Goal: Task Accomplishment & Management: Complete application form

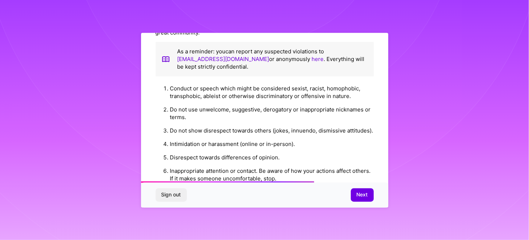
scroll to position [600, 0]
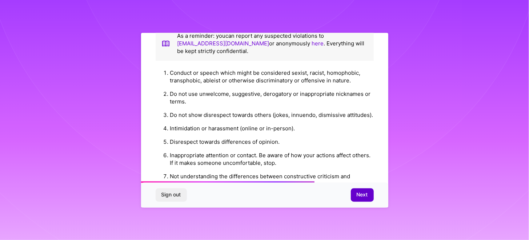
click at [363, 198] on span "Next" at bounding box center [361, 194] width 11 height 7
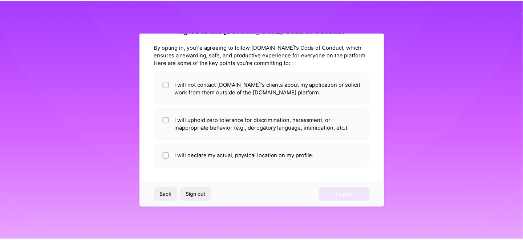
scroll to position [21, 0]
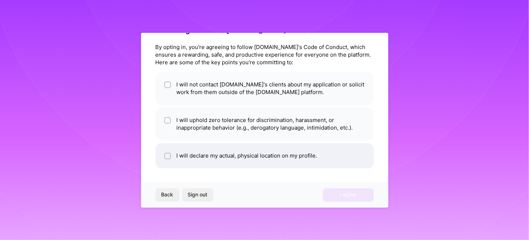
click at [169, 154] on input "checkbox" at bounding box center [168, 156] width 5 height 5
checkbox input "true"
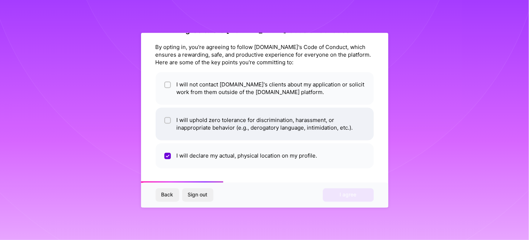
click at [169, 118] on input "checkbox" at bounding box center [168, 120] width 5 height 5
checkbox input "true"
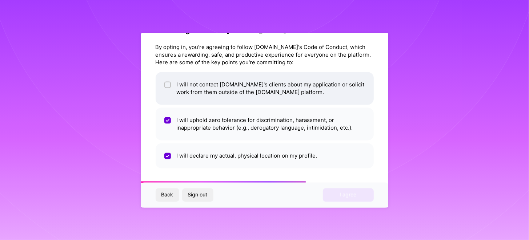
click at [167, 82] on div at bounding box center [167, 84] width 7 height 7
checkbox input "true"
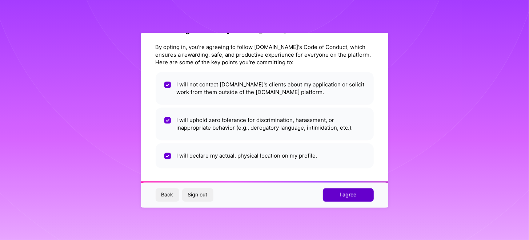
click at [347, 192] on span "I agree" at bounding box center [348, 194] width 17 height 7
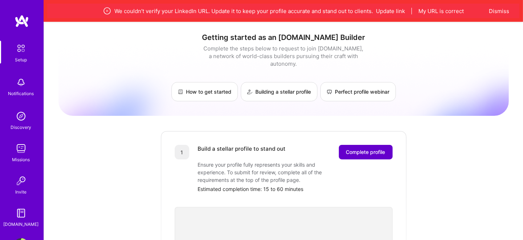
click at [367, 149] on span "Complete profile" at bounding box center [365, 152] width 39 height 7
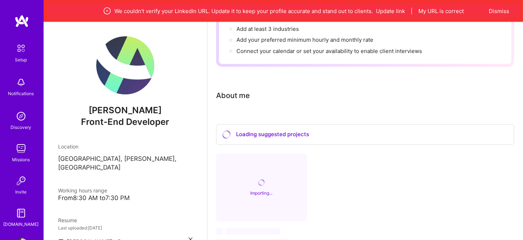
scroll to position [181, 0]
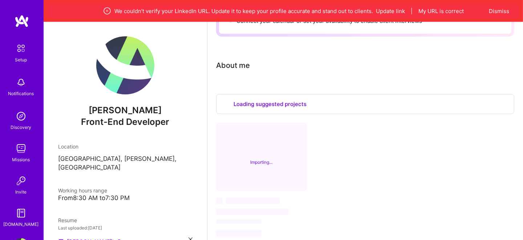
select select "US"
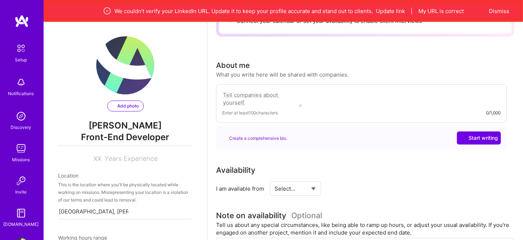
select select "US"
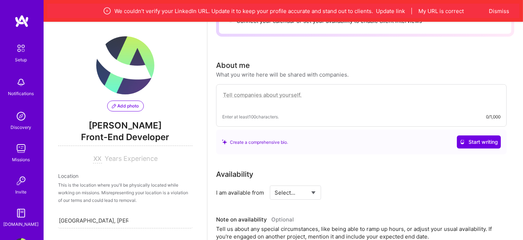
scroll to position [0, 56]
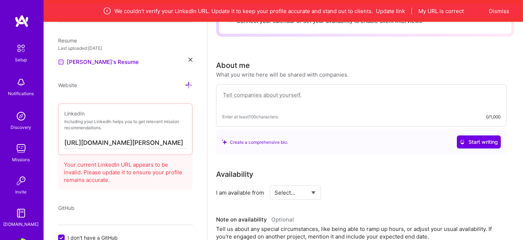
click at [119, 145] on input "[URL][DOMAIN_NAME][PERSON_NAME]" at bounding box center [125, 143] width 122 height 12
type input "[URL][DOMAIN_NAME][PERSON_NAME]"
click at [136, 193] on div "Add photo [PERSON_NAME] Front-End Developer Years Experience Location This is t…" at bounding box center [125, 142] width 163 height 240
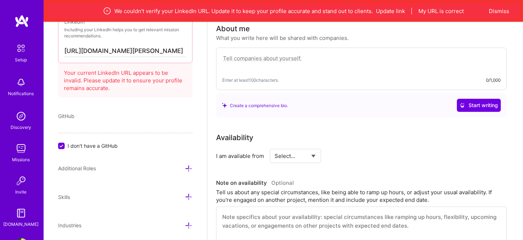
scroll to position [293, 0]
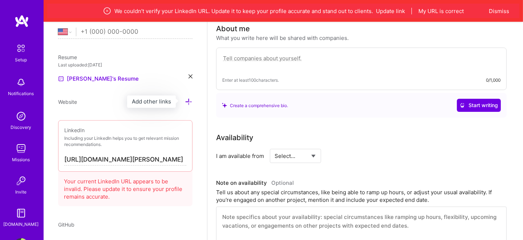
click at [185, 100] on icon at bounding box center [189, 102] width 8 height 8
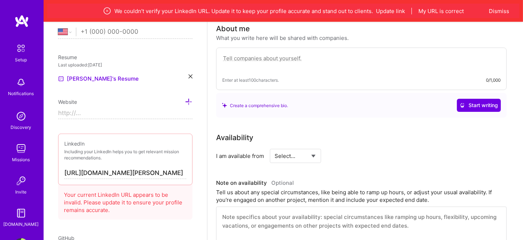
click at [134, 109] on input at bounding box center [125, 114] width 134 height 12
click at [129, 116] on input "https://" at bounding box center [125, 114] width 134 height 12
paste input "[DOMAIN_NAME][URL]"
type input "[URL][DOMAIN_NAME]"
click at [185, 102] on icon at bounding box center [189, 102] width 8 height 8
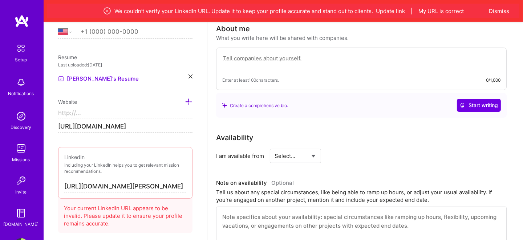
click at [125, 111] on input at bounding box center [125, 114] width 134 height 12
paste input "[URL][DOMAIN_NAME]"
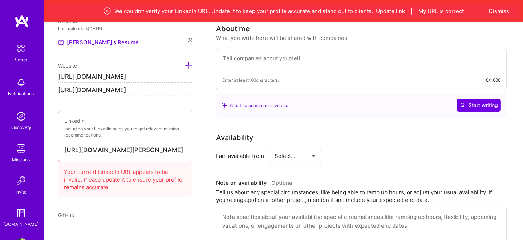
type input "[URL][DOMAIN_NAME]"
click at [128, 182] on div "Your current LinkedIn URL appears to be invalid. Please update it to ensure you…" at bounding box center [125, 177] width 134 height 37
click at [143, 147] on input "[URL][DOMAIN_NAME][PERSON_NAME]" at bounding box center [125, 151] width 122 height 12
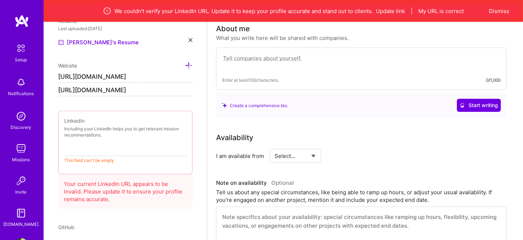
paste input "[URL][DOMAIN_NAME][PERSON_NAME]"
type input "[URL][DOMAIN_NAME][PERSON_NAME]"
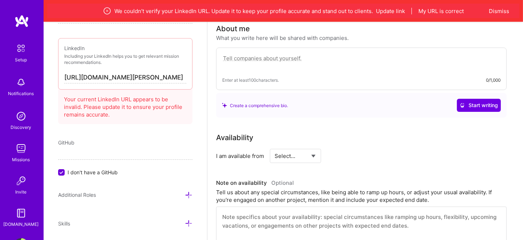
scroll to position [429, 0]
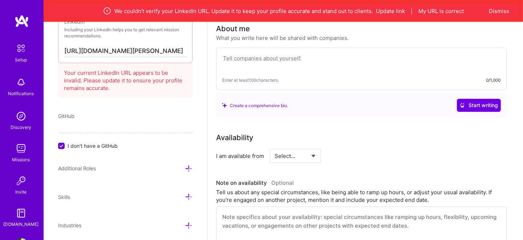
click at [185, 166] on icon at bounding box center [189, 169] width 8 height 8
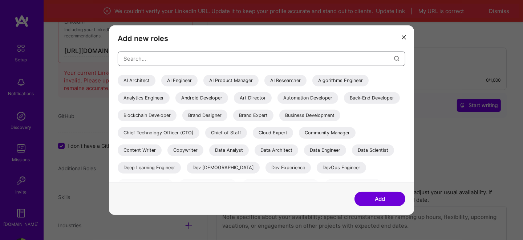
click at [211, 66] on input "modal" at bounding box center [259, 58] width 271 height 19
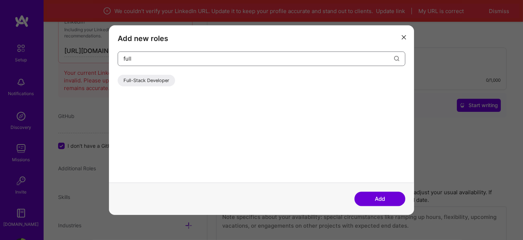
type input "full"
click at [160, 82] on div "Full-Stack Developer" at bounding box center [146, 80] width 57 height 12
click at [384, 198] on button "Add" at bounding box center [380, 199] width 51 height 15
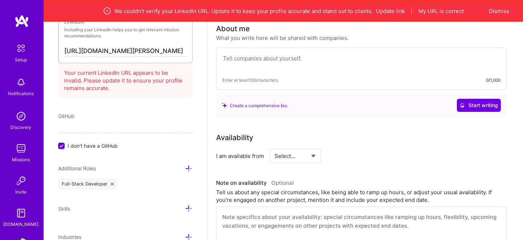
click at [185, 167] on icon at bounding box center [189, 169] width 8 height 8
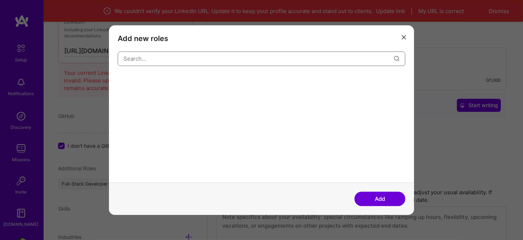
click at [189, 64] on input "modal" at bounding box center [259, 58] width 271 height 19
type input "l"
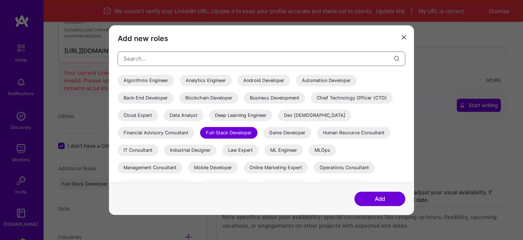
scroll to position [28, 0]
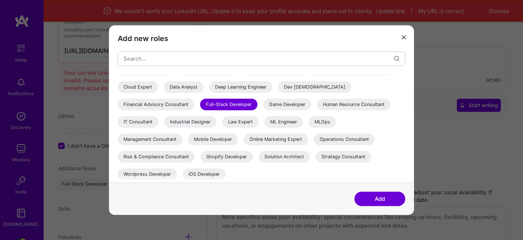
click at [401, 35] on button "modal" at bounding box center [404, 37] width 9 height 12
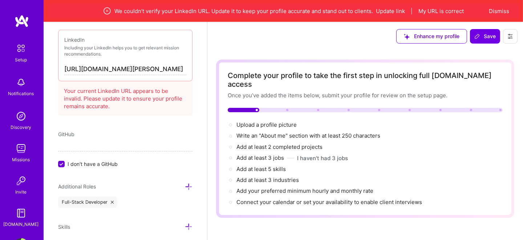
scroll to position [368, 0]
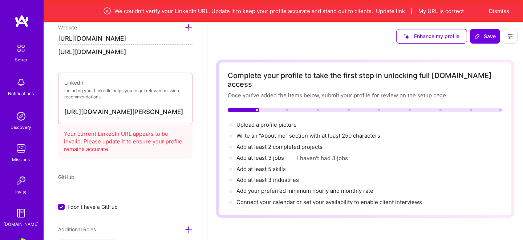
click at [139, 113] on input "[URL][DOMAIN_NAME][PERSON_NAME]" at bounding box center [125, 112] width 122 height 12
click at [147, 108] on input "[URL][DOMAIN_NAME][PERSON_NAME]" at bounding box center [125, 112] width 122 height 12
paste input "[DOMAIN_NAME][URL][PERSON_NAME]"
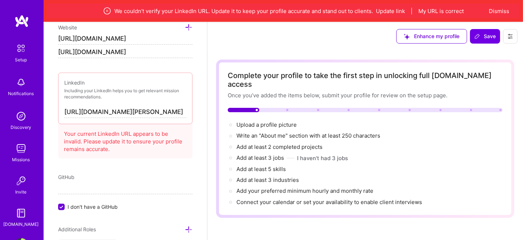
type input "[URL][DOMAIN_NAME][PERSON_NAME]"
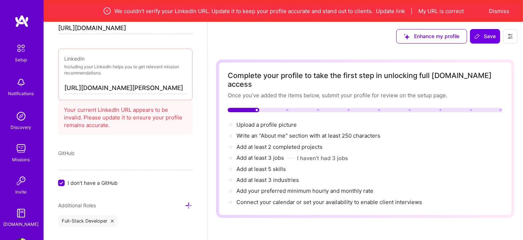
scroll to position [404, 0]
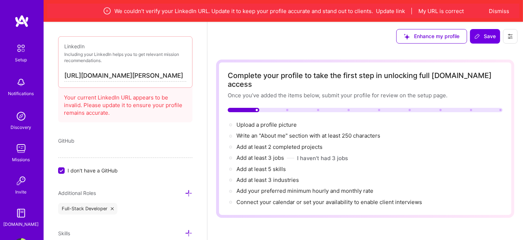
click at [131, 115] on div "Your current LinkedIn URL appears to be invalid. Please update it to ensure you…" at bounding box center [125, 103] width 134 height 37
click at [126, 105] on div "Your current LinkedIn URL appears to be invalid. Please update it to ensure you…" at bounding box center [125, 103] width 134 height 37
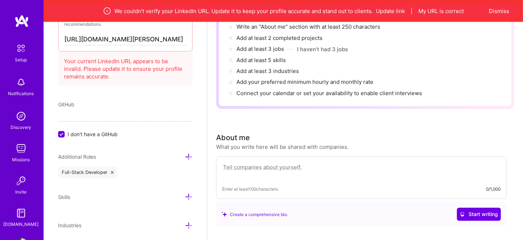
click at [276, 163] on textarea at bounding box center [361, 171] width 278 height 17
paste textarea "🚀 8+ years building scalable web apps with Javascript/TypeScript/React, and mod…"
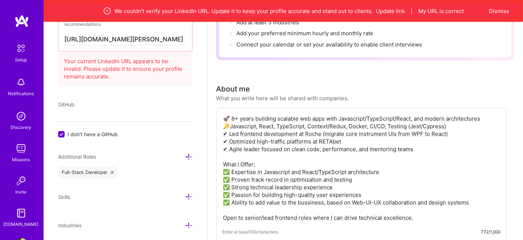
scroll to position [236, 0]
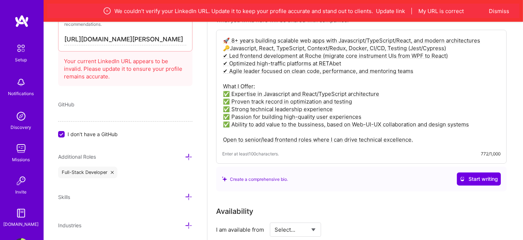
type textarea "🚀 8+ years building scalable web apps with Javascript/TypeScript/React, and mod…"
click at [415, 191] on div "Complete your profile to take the first step in unlocking full [DOMAIN_NAME] ac…" at bounding box center [365, 213] width 298 height 779
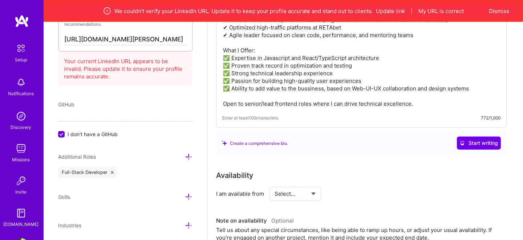
scroll to position [308, 0]
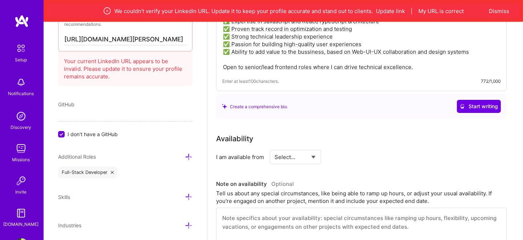
click at [316, 148] on select "Select... Right Now Future Date Not Available" at bounding box center [296, 157] width 42 height 19
select select "Right Now"
click at [275, 148] on select "Select... Right Now Future Date Not Available" at bounding box center [296, 157] width 42 height 19
click at [352, 150] on input at bounding box center [362, 157] width 44 height 14
type input "40"
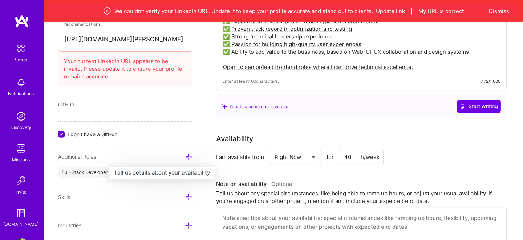
click at [352, 179] on h3 "Note on availability Optional" at bounding box center [361, 184] width 291 height 11
click at [274, 181] on span "Optional" at bounding box center [282, 184] width 23 height 7
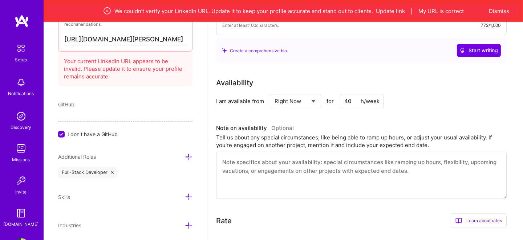
scroll to position [381, 0]
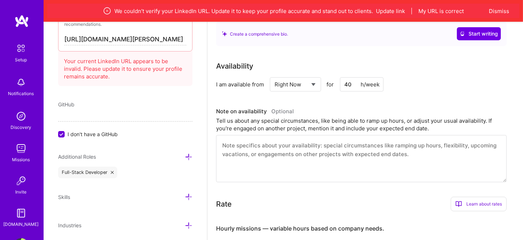
click at [305, 141] on textarea at bounding box center [361, 158] width 291 height 47
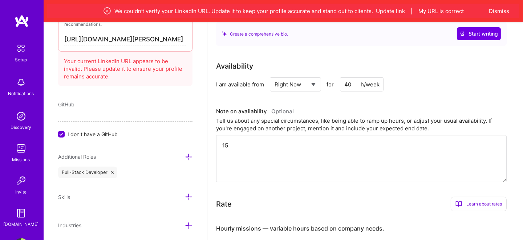
type textarea "15"
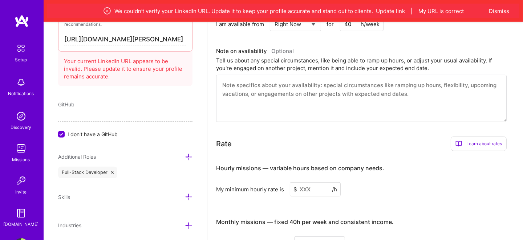
scroll to position [454, 0]
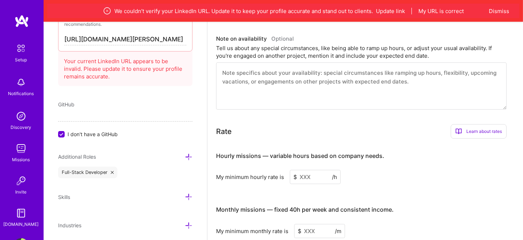
click at [311, 170] on input at bounding box center [315, 177] width 51 height 14
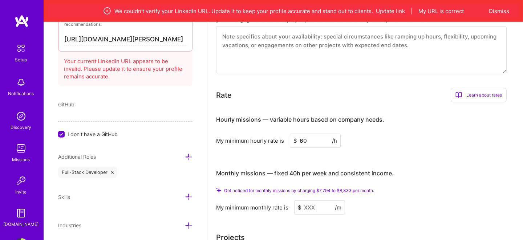
scroll to position [526, 0]
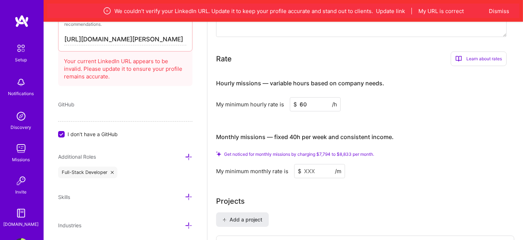
click at [309, 164] on input at bounding box center [319, 171] width 51 height 14
click at [310, 97] on input "60" at bounding box center [315, 104] width 51 height 14
type input "70"
click at [312, 164] on input at bounding box center [319, 171] width 51 height 14
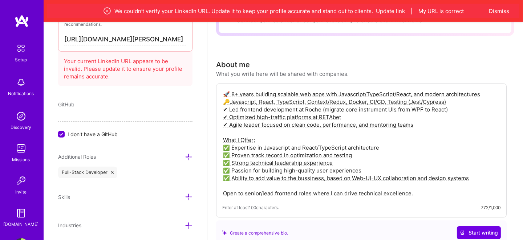
scroll to position [216, 0]
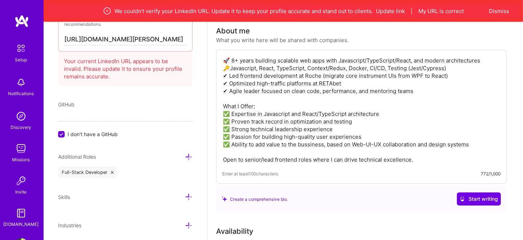
click at [234, 56] on textarea "🚀 8+ years building scalable web apps with Javascript/TypeScript/React, and mod…" at bounding box center [361, 110] width 278 height 108
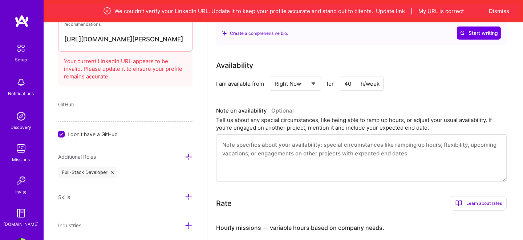
scroll to position [397, 0]
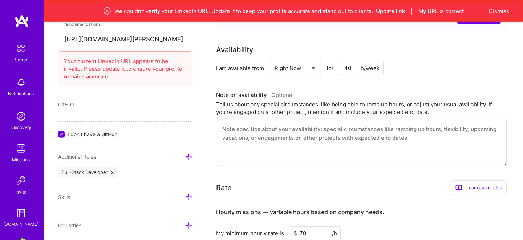
type textarea "🚀 10+ years building scalable web apps with Javascript/TypeScript/React, and mo…"
click at [421, 124] on textarea at bounding box center [361, 142] width 291 height 47
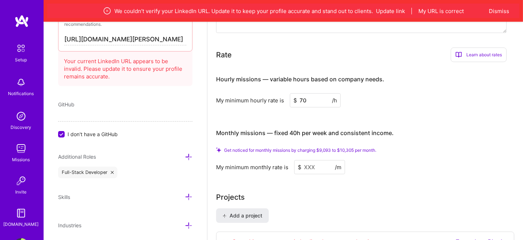
scroll to position [543, 0]
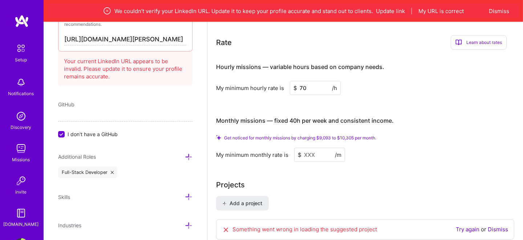
click at [309, 148] on input at bounding box center [319, 155] width 51 height 14
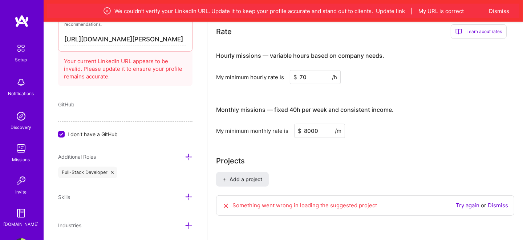
type input "8000"
click at [317, 159] on div "Projects Add a project Something went wrong in loading the suggested project Tr…" at bounding box center [365, 189] width 298 height 69
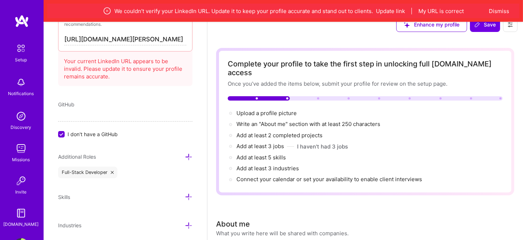
scroll to position [0, 0]
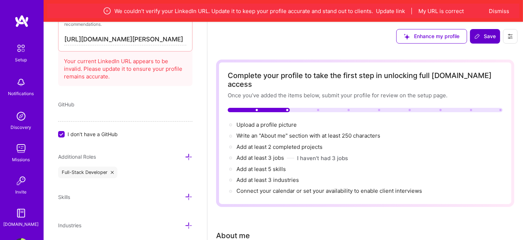
click at [485, 36] on span "Save" at bounding box center [484, 36] width 21 height 7
click at [446, 9] on button "My URL is correct" at bounding box center [440, 11] width 45 height 8
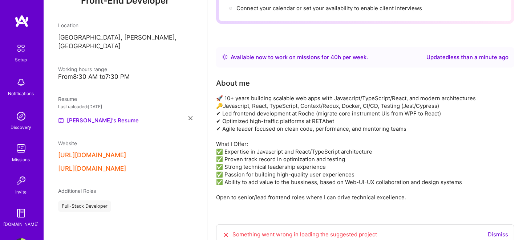
scroll to position [184, 0]
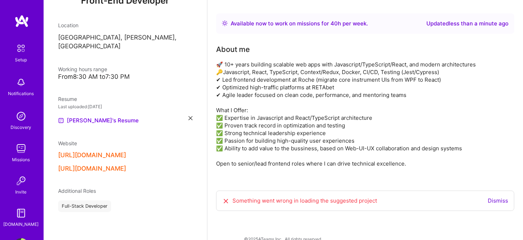
click at [491, 197] on link "Dismiss" at bounding box center [498, 200] width 20 height 7
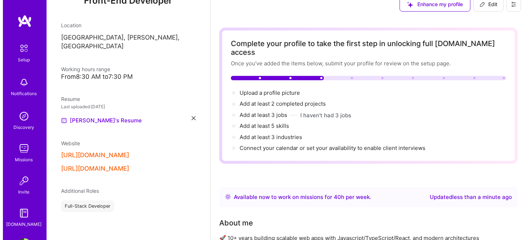
scroll to position [0, 0]
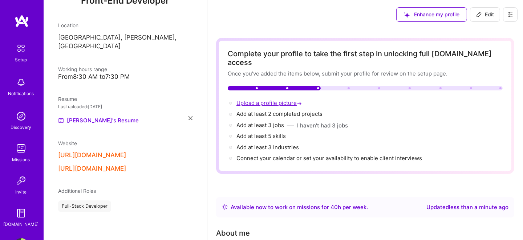
click at [281, 100] on span "Upload a profile picture →" at bounding box center [269, 103] width 67 height 7
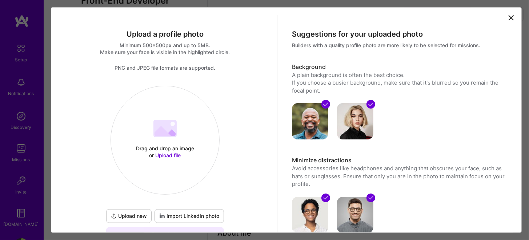
click at [170, 135] on icon at bounding box center [170, 132] width 11 height 7
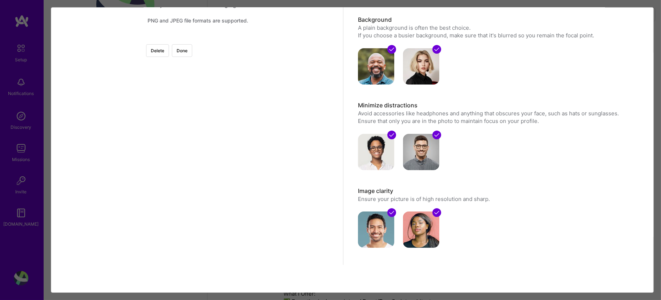
scroll to position [7, 0]
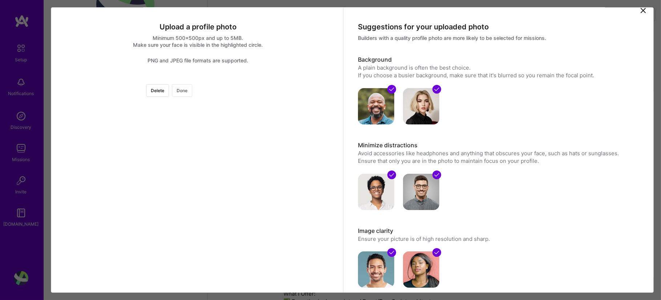
click at [192, 91] on button "Done" at bounding box center [182, 90] width 20 height 13
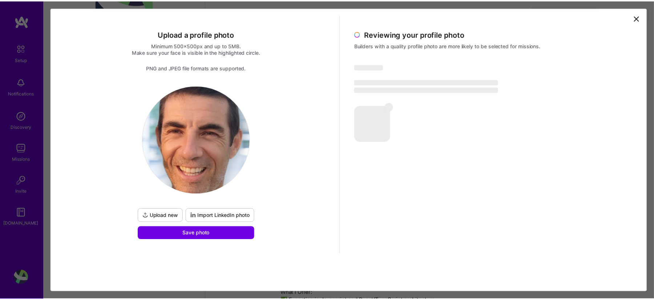
scroll to position [0, 0]
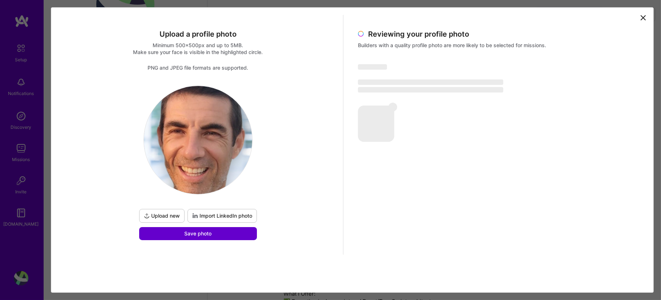
click at [231, 232] on button "Save photo" at bounding box center [198, 233] width 118 height 13
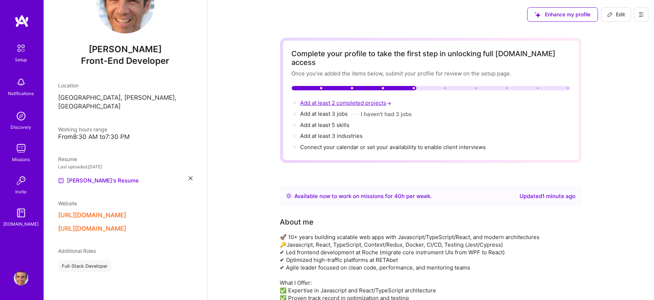
click at [358, 100] on span "Add at least 2 completed projects →" at bounding box center [346, 103] width 93 height 7
select select "US"
select select "Right Now"
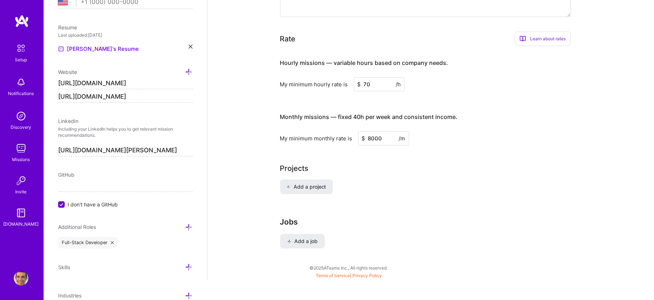
scroll to position [493, 0]
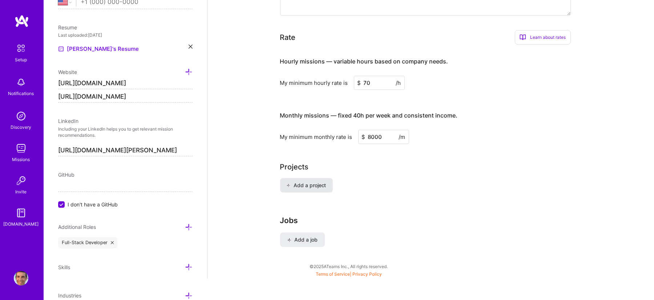
click at [304, 182] on span "Add a project" at bounding box center [306, 185] width 40 height 7
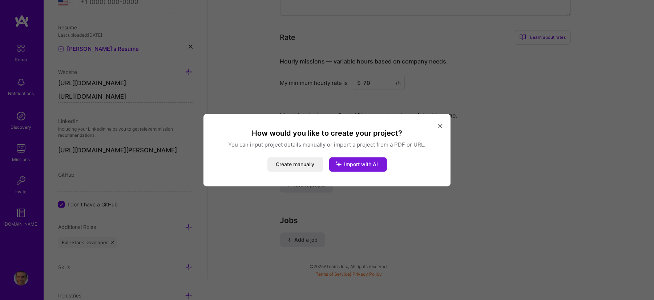
click at [368, 165] on span "Import with AI" at bounding box center [361, 164] width 34 height 6
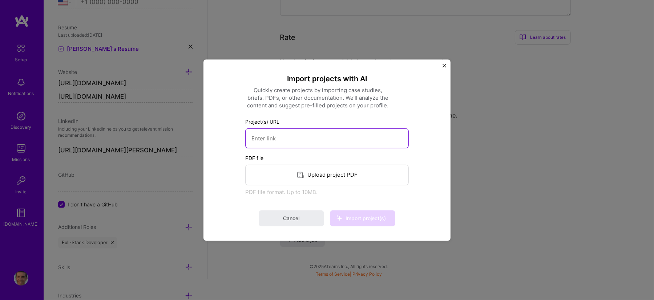
drag, startPoint x: 347, startPoint y: 131, endPoint x: 346, endPoint y: 139, distance: 7.3
click at [347, 132] on input at bounding box center [326, 138] width 163 height 20
paste input "[URL][DOMAIN_NAME][PERSON_NAME]"
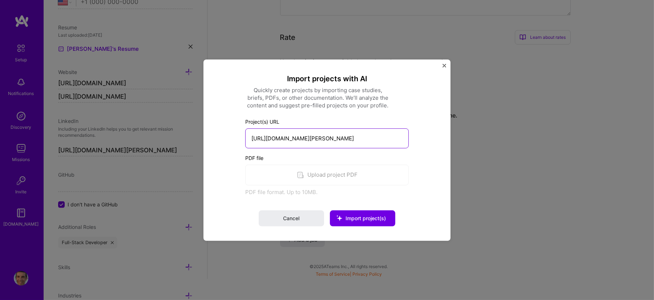
scroll to position [0, 997]
type input "[URL][DOMAIN_NAME][PERSON_NAME]"
click at [353, 218] on span "Import project(s)" at bounding box center [366, 218] width 40 height 6
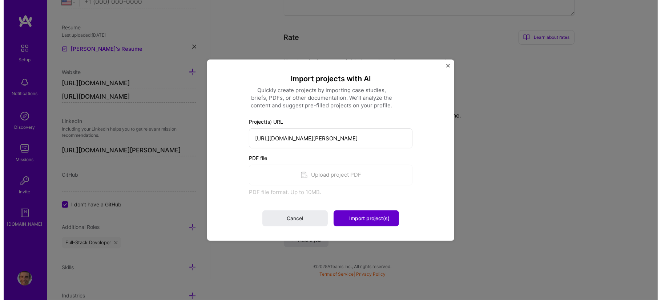
scroll to position [0, 0]
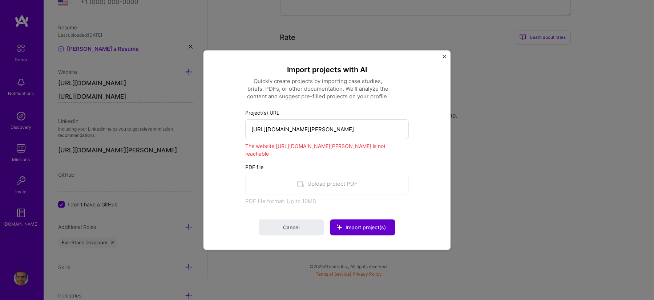
click at [357, 231] on span "Import project(s)" at bounding box center [366, 227] width 40 height 6
click at [303, 231] on button "Cancel" at bounding box center [291, 228] width 65 height 16
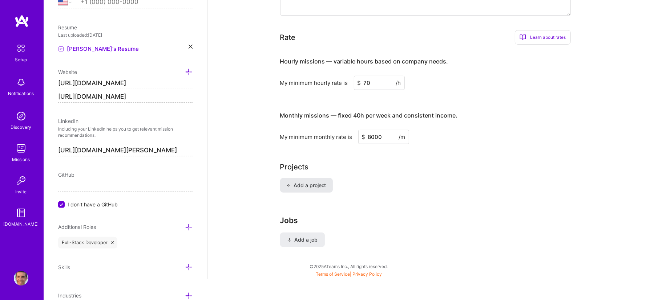
click at [307, 181] on button "Add a project" at bounding box center [306, 185] width 53 height 15
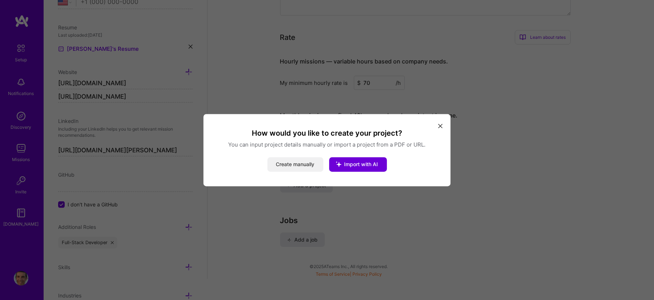
click at [297, 165] on button "Create manually" at bounding box center [295, 164] width 56 height 15
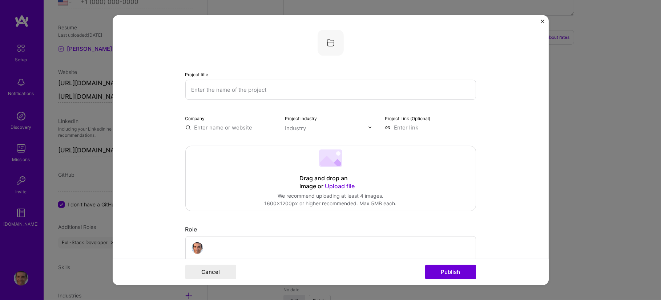
click at [297, 93] on input "text" at bounding box center [330, 90] width 291 height 20
click at [229, 127] on input "text" at bounding box center [230, 128] width 91 height 8
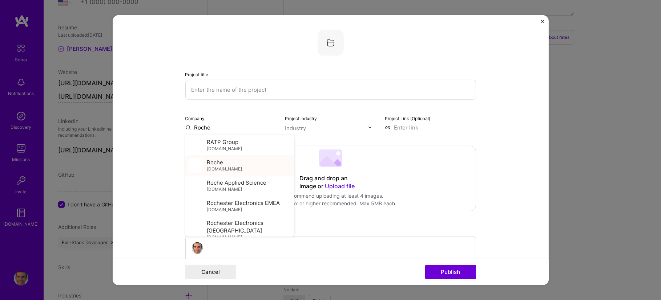
click at [228, 161] on div "Roche [DOMAIN_NAME]" at bounding box center [239, 165] width 109 height 20
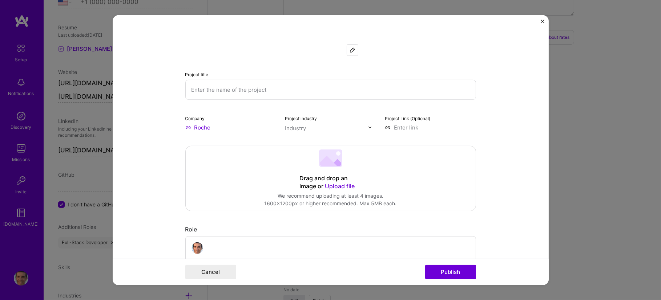
click at [214, 126] on input "Roche" at bounding box center [230, 128] width 91 height 8
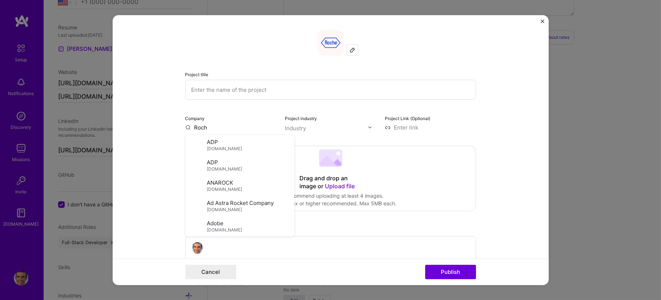
type input "Roche"
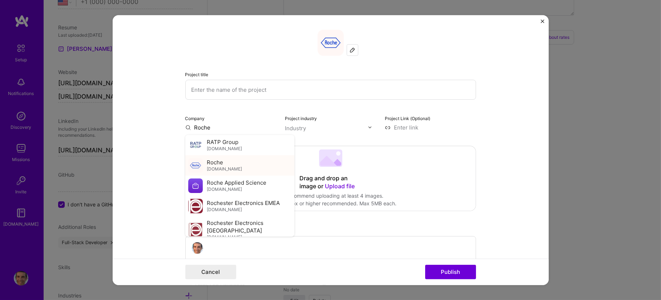
click at [242, 165] on div "Roche [DOMAIN_NAME]" at bounding box center [239, 165] width 109 height 20
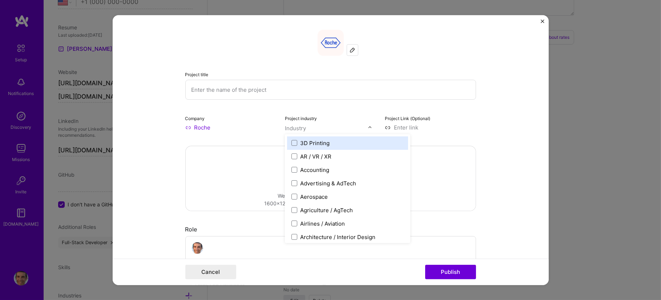
click at [314, 129] on input "text" at bounding box center [326, 128] width 83 height 8
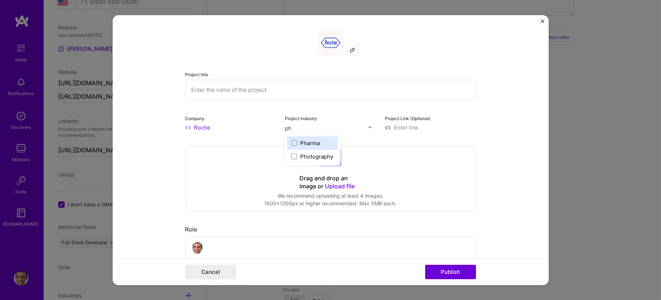
type input "pha"
click at [308, 142] on div "Pharma" at bounding box center [310, 143] width 20 height 8
click at [475, 132] on form "Project title Company Roche Project industry Industry 1 Project Link (Optional)…" at bounding box center [331, 150] width 436 height 270
click at [414, 127] on input at bounding box center [430, 128] width 91 height 8
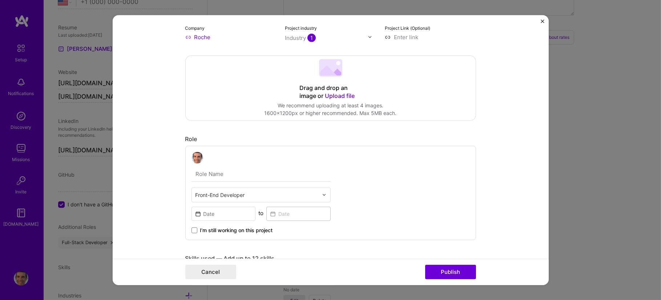
scroll to position [136, 0]
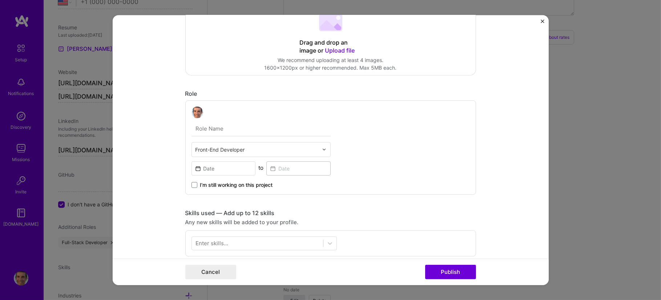
click at [279, 126] on input "text" at bounding box center [260, 128] width 139 height 15
click at [231, 127] on input "text" at bounding box center [260, 128] width 139 height 15
paste input "[URL][DOMAIN_NAME][PERSON_NAME]"
type input "[URL][DOMAIN_NAME][PERSON_NAME]"
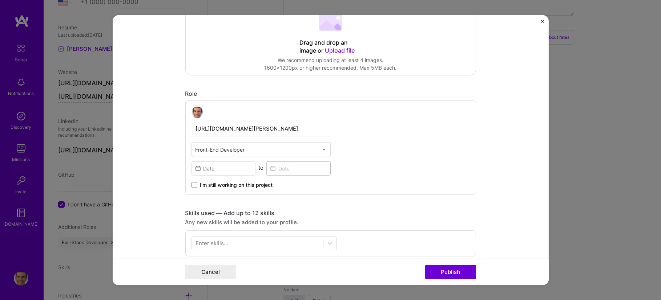
click at [425, 240] on button "Publish" at bounding box center [450, 272] width 51 height 15
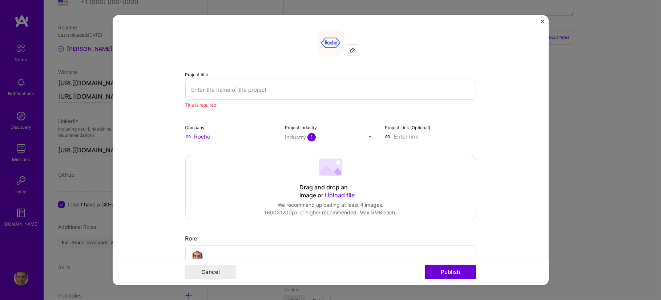
click at [259, 92] on input "text" at bounding box center [330, 90] width 291 height 20
click at [244, 88] on input "text" at bounding box center [330, 90] width 291 height 20
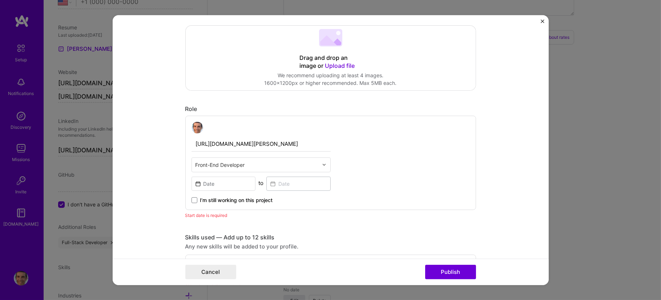
scroll to position [136, 0]
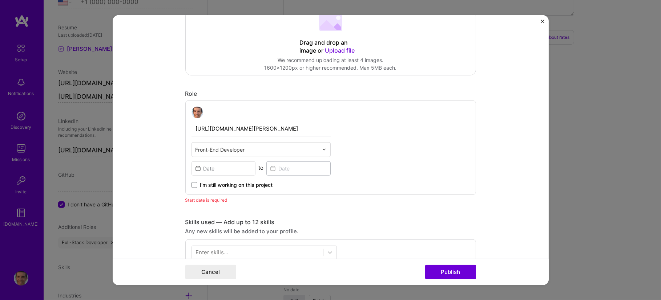
type input "Diagnostics and Service"
click at [215, 183] on span "I’m still working on this project" at bounding box center [236, 184] width 73 height 7
click at [0, 0] on input "I’m still working on this project" at bounding box center [0, 0] width 0 height 0
click at [240, 169] on input at bounding box center [223, 168] width 64 height 14
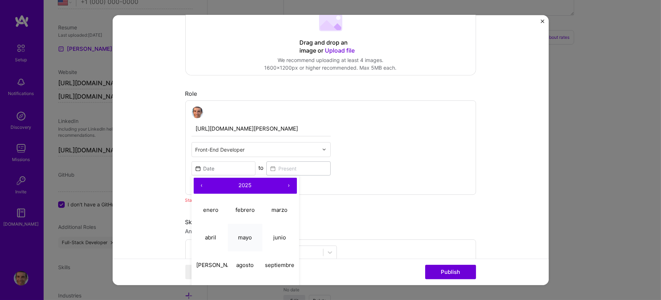
click at [245, 235] on abbr "mayo" at bounding box center [245, 237] width 14 height 7
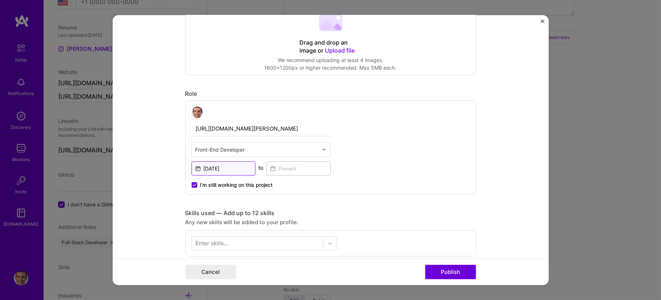
click at [234, 170] on input "[DATE]" at bounding box center [223, 168] width 64 height 14
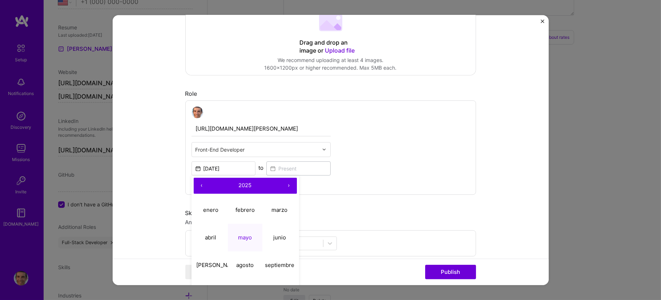
click at [199, 187] on button "‹" at bounding box center [202, 186] width 16 height 16
click at [248, 235] on abbr "mayo" at bounding box center [245, 237] width 14 height 7
type input "[DATE]"
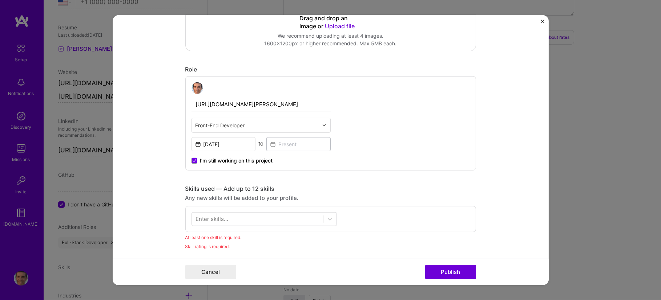
scroll to position [181, 0]
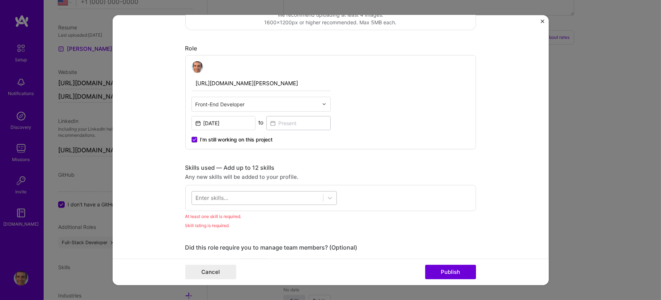
click at [277, 202] on div at bounding box center [257, 198] width 131 height 12
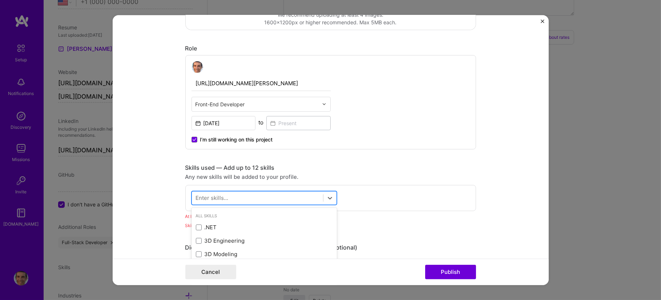
scroll to position [512, 0]
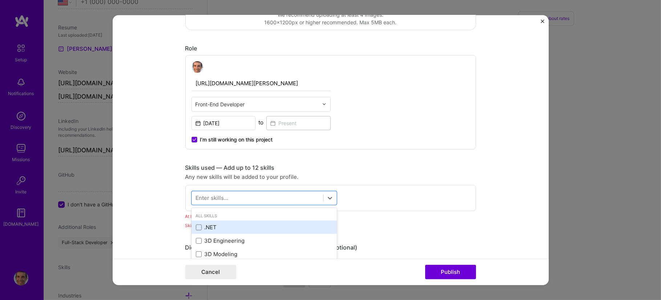
click at [231, 226] on div ".NET" at bounding box center [264, 228] width 137 height 8
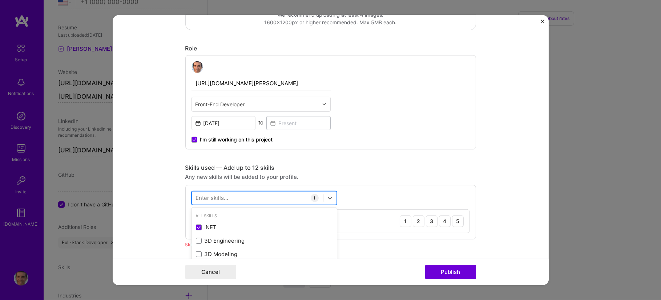
click at [240, 195] on div at bounding box center [257, 198] width 131 height 12
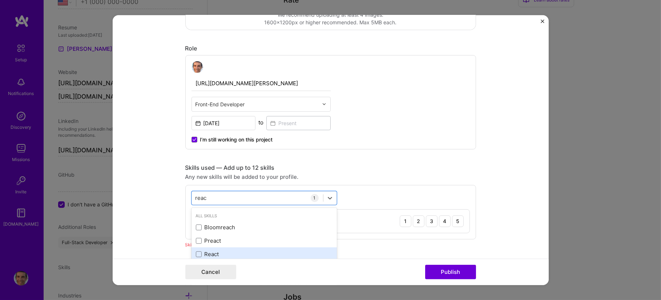
click at [220, 240] on div "React" at bounding box center [264, 255] width 137 height 8
click at [239, 198] on div "reac reac" at bounding box center [257, 198] width 131 height 12
click at [205, 198] on div "reac reac" at bounding box center [257, 198] width 131 height 12
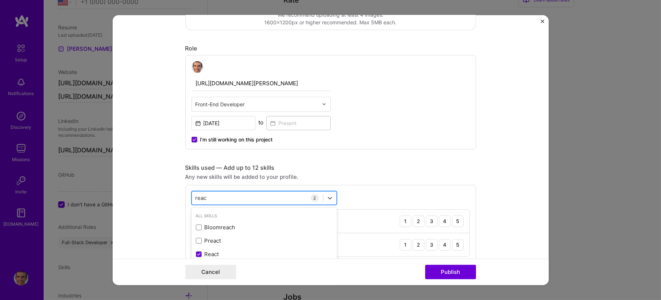
click at [204, 198] on div "reac reac" at bounding box center [257, 198] width 131 height 12
type input "r"
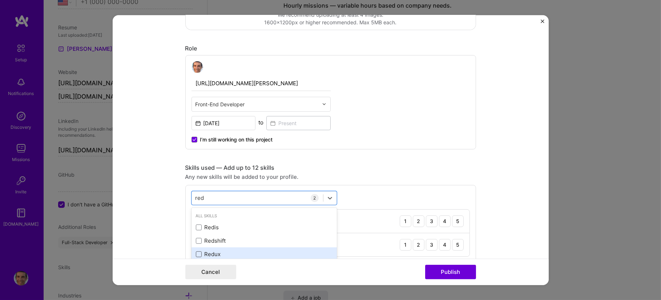
click at [196, 240] on span at bounding box center [199, 255] width 6 height 6
click at [0, 0] on input "checkbox" at bounding box center [0, 0] width 0 height 0
type input "r"
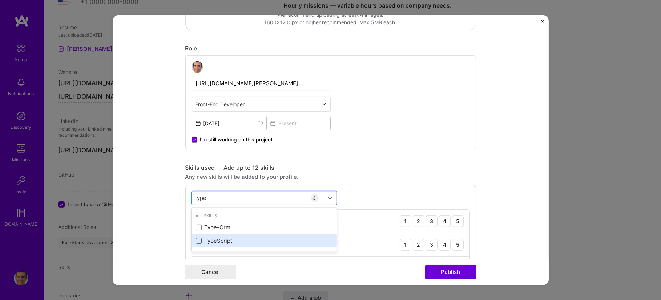
click at [196, 240] on span at bounding box center [199, 241] width 6 height 6
click at [0, 0] on input "checkbox" at bounding box center [0, 0] width 0 height 0
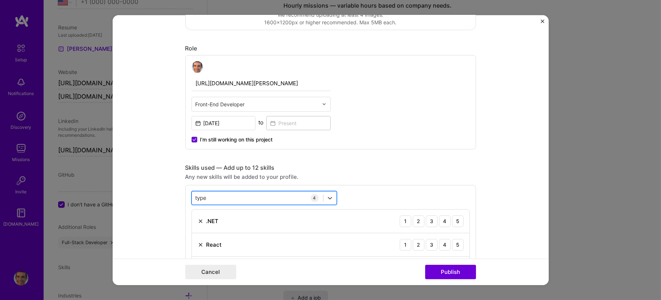
click at [251, 194] on div "type type" at bounding box center [257, 198] width 131 height 12
type input "t"
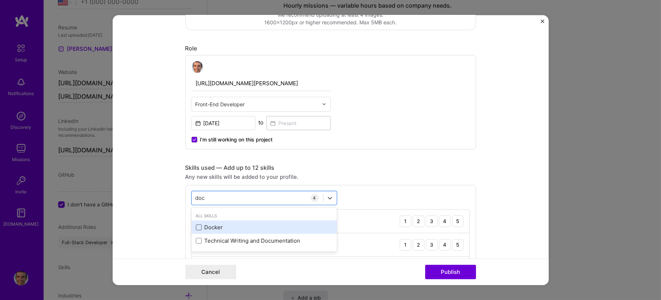
click at [197, 228] on span at bounding box center [199, 228] width 6 height 6
click at [0, 0] on input "checkbox" at bounding box center [0, 0] width 0 height 0
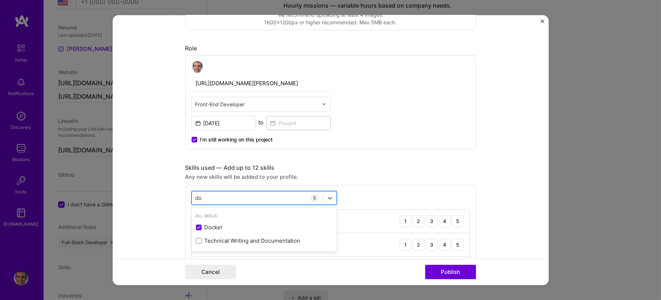
type input "d"
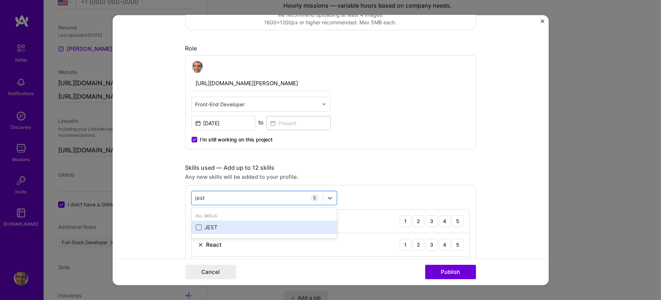
click at [196, 225] on span at bounding box center [199, 228] width 6 height 6
click at [0, 0] on input "checkbox" at bounding box center [0, 0] width 0 height 0
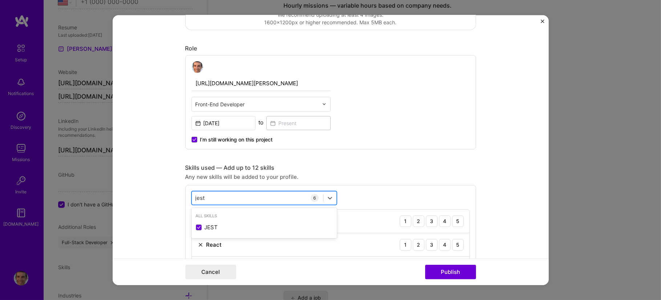
click at [232, 198] on div "jest jest" at bounding box center [257, 198] width 131 height 12
type input "j"
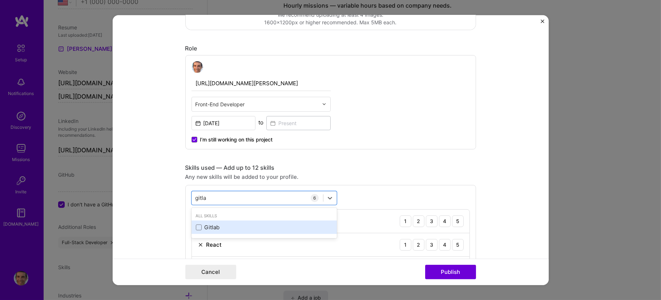
click at [208, 224] on div "Gitlab" at bounding box center [264, 228] width 137 height 8
type input "gitla"
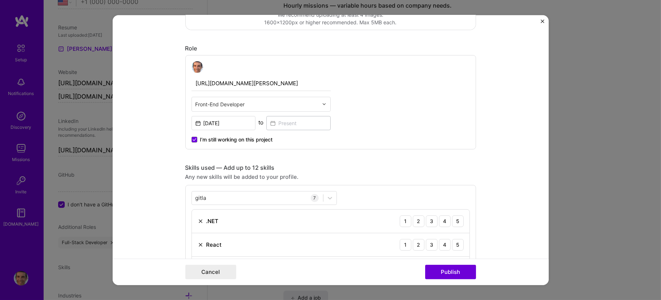
click at [383, 179] on div "Any new skills will be added to your profile." at bounding box center [330, 177] width 291 height 8
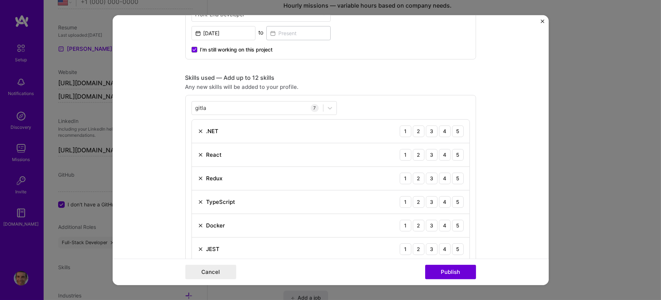
scroll to position [272, 0]
click at [454, 130] on div "5" at bounding box center [458, 131] width 12 height 12
click at [454, 157] on div "5" at bounding box center [458, 154] width 12 height 12
click at [457, 179] on div "5" at bounding box center [458, 178] width 12 height 12
click at [454, 202] on div "5" at bounding box center [458, 201] width 12 height 12
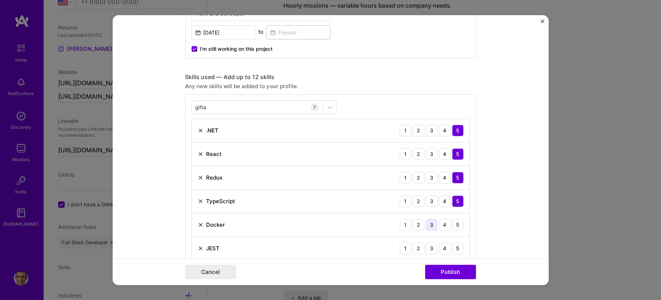
click at [427, 225] on div "3" at bounding box center [432, 225] width 12 height 12
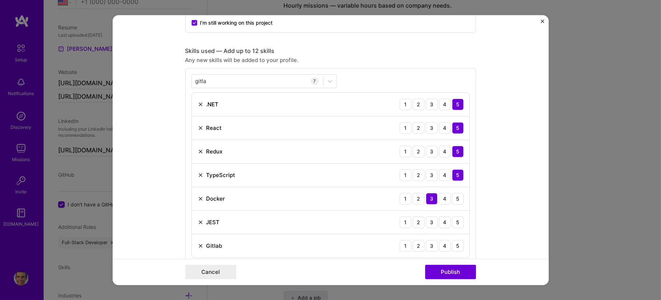
scroll to position [317, 0]
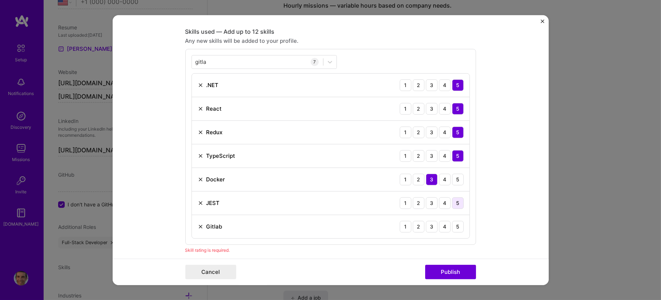
click at [454, 201] on div "5" at bounding box center [458, 203] width 12 height 12
click at [457, 226] on div "5" at bounding box center [458, 227] width 12 height 12
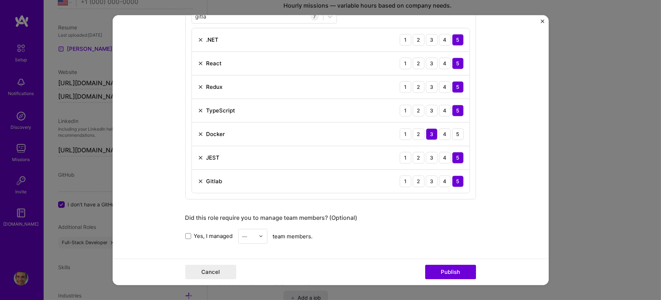
scroll to position [408, 0]
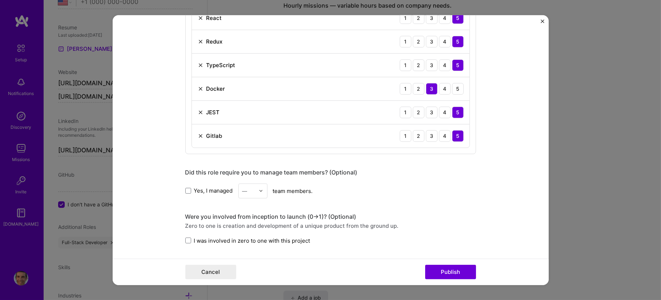
click at [254, 190] on div "—" at bounding box center [249, 191] width 20 height 14
click at [248, 222] on div "2" at bounding box center [252, 223] width 25 height 13
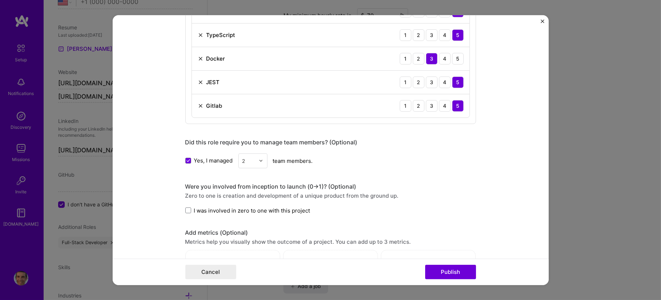
scroll to position [454, 0]
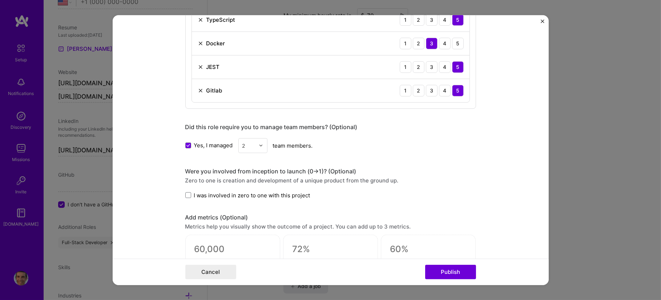
click at [215, 195] on span "I was involved in zero to one with this project" at bounding box center [252, 195] width 116 height 8
click at [0, 0] on input "I was involved in zero to one with this project" at bounding box center [0, 0] width 0 height 0
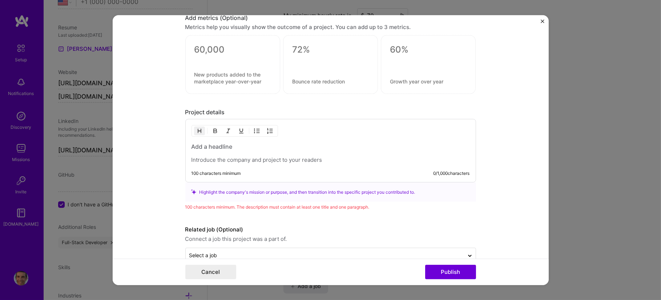
scroll to position [670, 0]
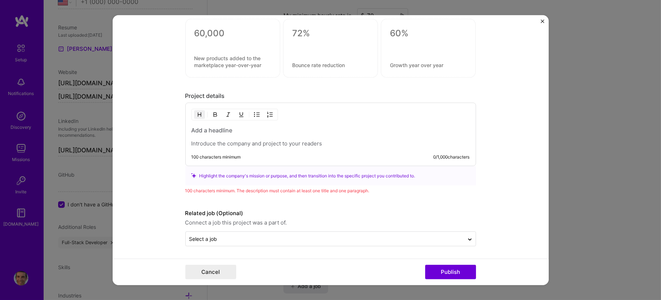
click at [250, 135] on div at bounding box center [330, 136] width 278 height 21
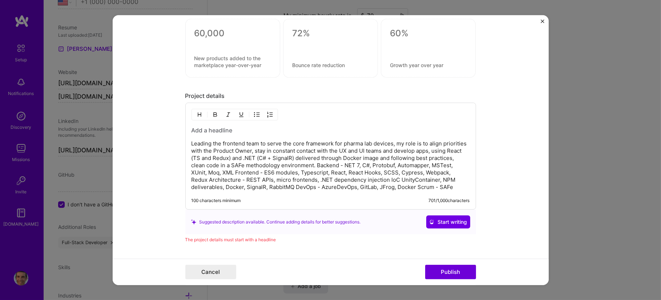
click at [256, 143] on p "Leading the frontend team to serve the core framework for pharma lab devices, m…" at bounding box center [330, 165] width 278 height 51
click at [216, 126] on h3 at bounding box center [330, 130] width 278 height 8
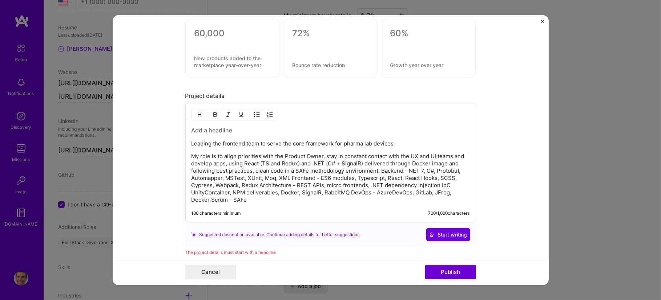
click at [201, 138] on div "Leading the frontend team to serve the core framework for pharma lab devices My…" at bounding box center [330, 164] width 278 height 77
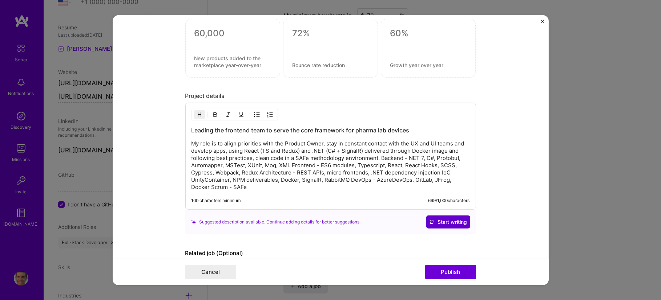
click at [429, 222] on icon at bounding box center [431, 222] width 5 height 5
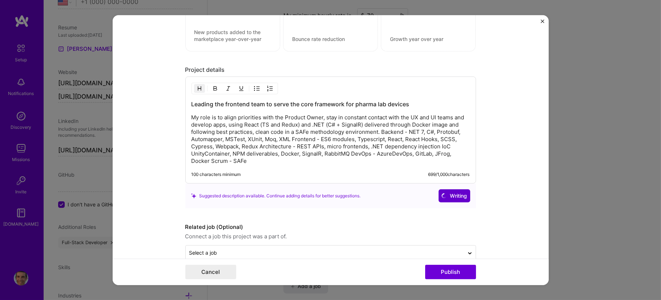
scroll to position [710, 0]
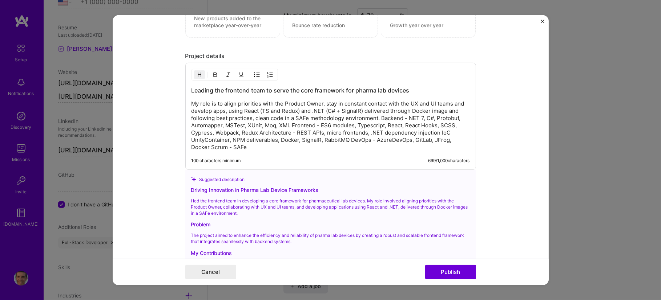
click at [404, 234] on p "The project aimed to enhance the efficiency and reliability of pharma lab devic…" at bounding box center [330, 239] width 279 height 12
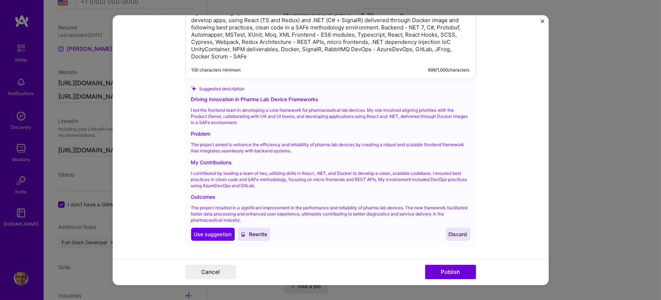
scroll to position [846, 0]
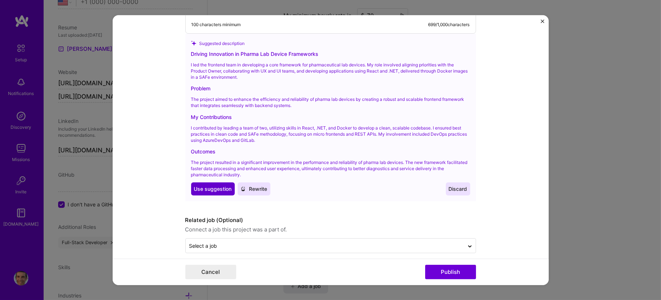
click at [216, 186] on span "Use suggestion" at bounding box center [213, 189] width 38 height 7
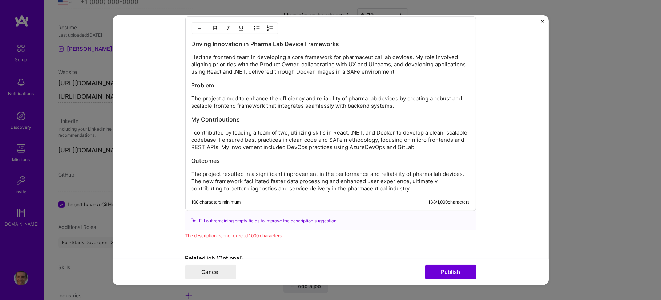
scroll to position [711, 0]
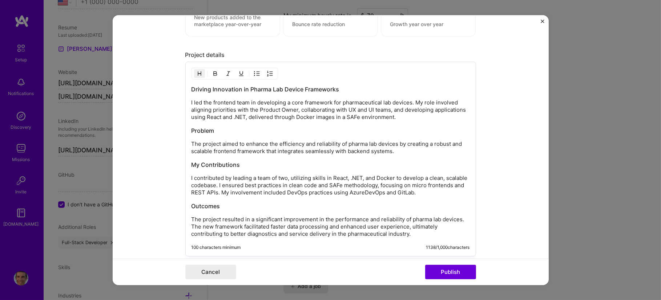
click at [299, 127] on h3 "Problem" at bounding box center [330, 131] width 278 height 8
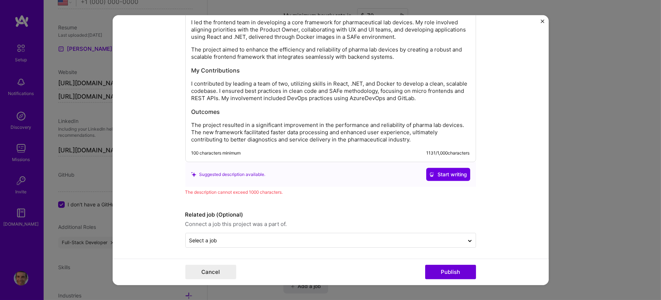
scroll to position [793, 0]
click at [344, 106] on h3 "Outcomes" at bounding box center [330, 110] width 278 height 8
click at [287, 141] on div "Driving Innovation in Pharma Lab Device Frameworks I led the frontend team in d…" at bounding box center [330, 70] width 291 height 181
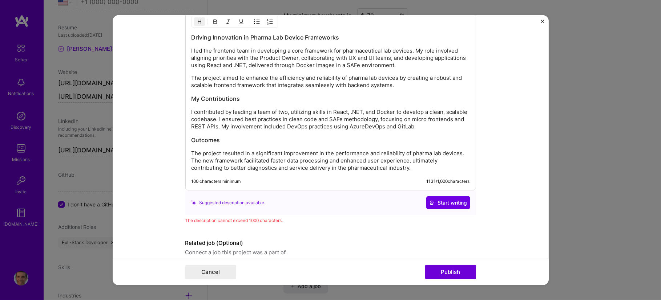
scroll to position [748, 0]
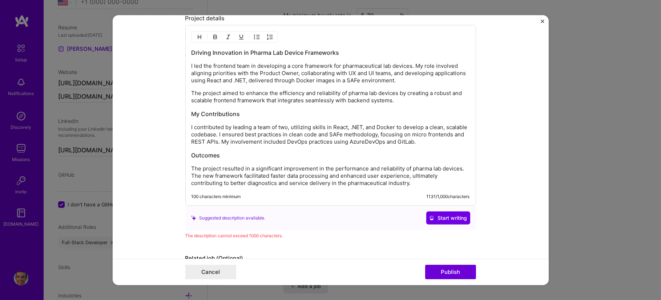
click at [283, 118] on div "Driving Innovation in Pharma Lab Device Frameworks I led the frontend team in d…" at bounding box center [330, 118] width 278 height 138
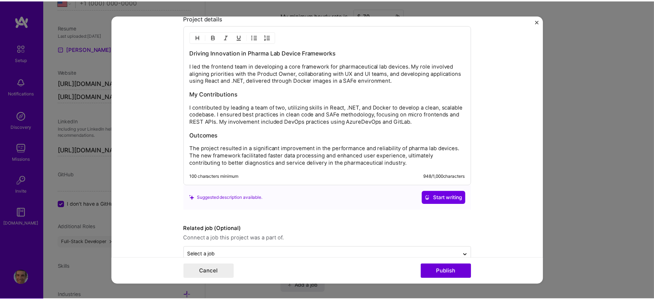
scroll to position [764, 0]
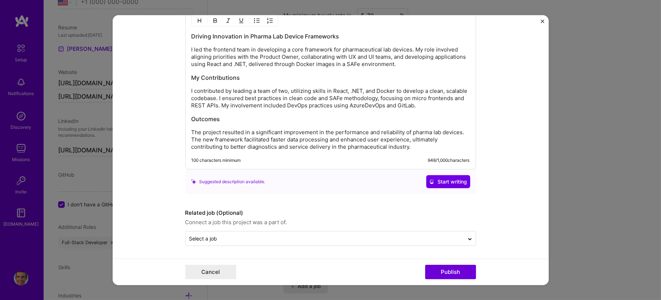
click at [348, 84] on div "Driving Innovation in Pharma Lab Device Frameworks I led the frontend team in d…" at bounding box center [330, 91] width 278 height 118
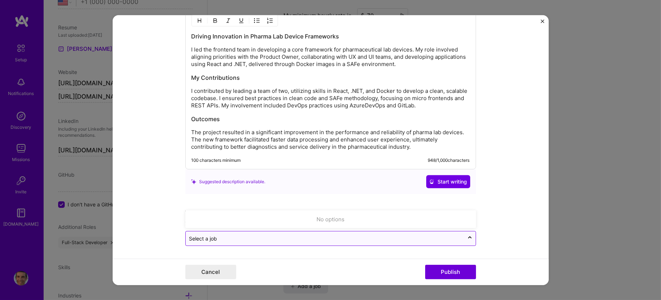
click at [359, 239] on input "text" at bounding box center [324, 239] width 271 height 8
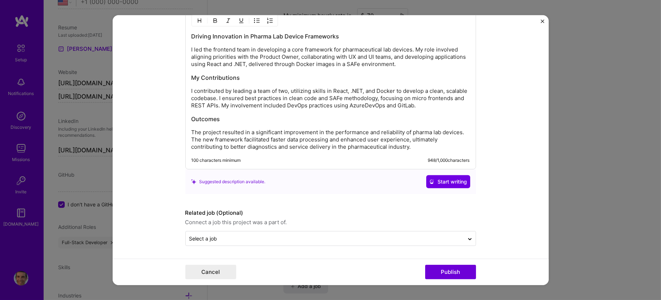
click at [518, 224] on form "Project title Diagnostics and Service Company Roche Project industry Industry 1…" at bounding box center [331, 150] width 436 height 270
click at [458, 240] on button "Publish" at bounding box center [450, 272] width 51 height 15
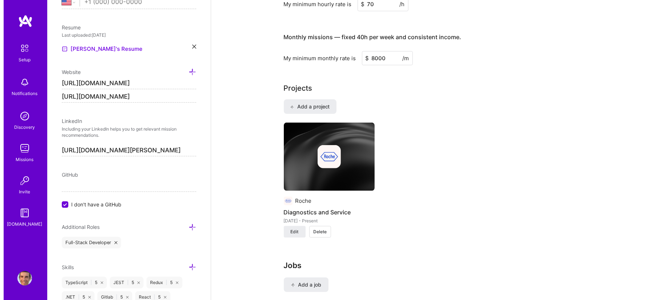
scroll to position [574, 0]
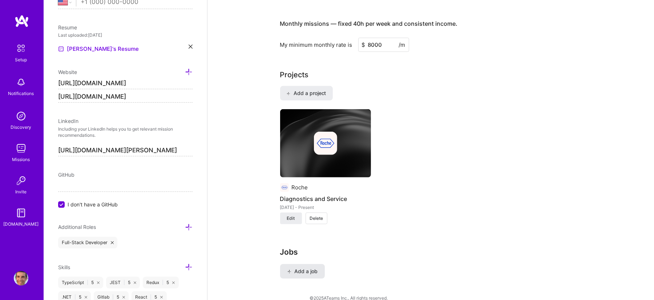
click at [304, 240] on span "Add a job" at bounding box center [302, 271] width 30 height 7
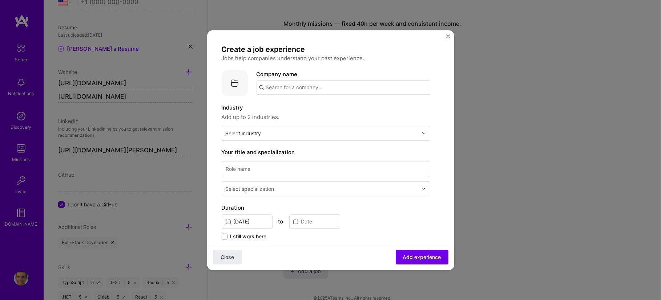
click at [311, 87] on input "text" at bounding box center [343, 87] width 174 height 15
type input "RETAbet"
click at [312, 105] on div "RETAbet" at bounding box center [311, 107] width 28 height 13
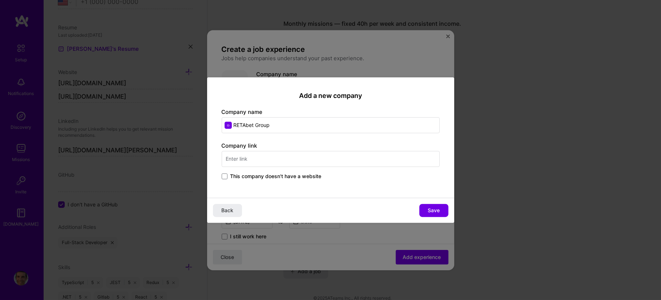
type input "RETAbet Group"
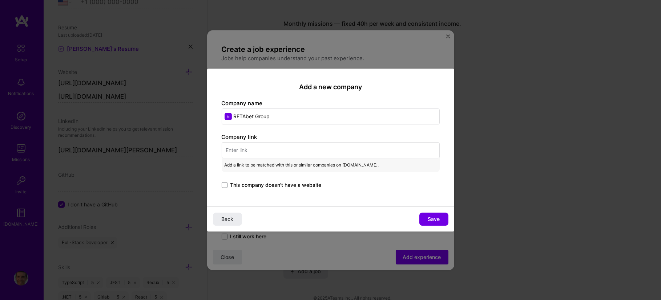
click at [349, 150] on input "text" at bounding box center [331, 150] width 218 height 16
paste input "[URL][DOMAIN_NAME]"
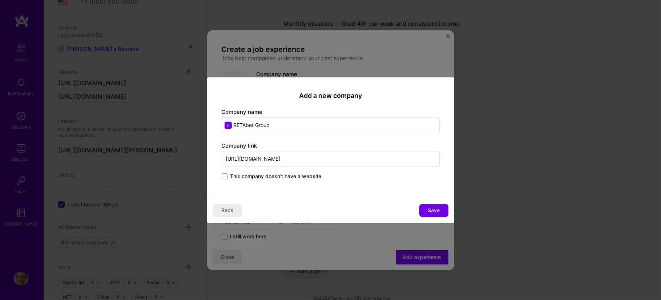
type input "[URL][DOMAIN_NAME]"
click at [432, 209] on span "Save" at bounding box center [434, 210] width 12 height 7
type input "RETAbet Group"
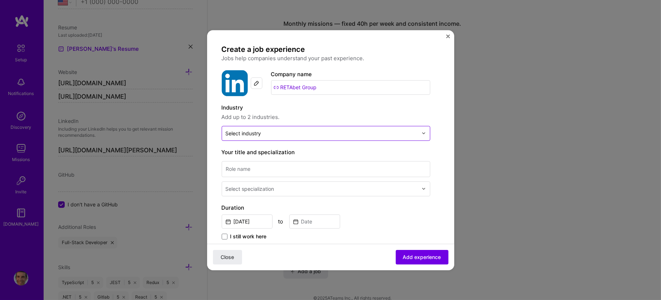
click at [340, 130] on div at bounding box center [322, 133] width 192 height 9
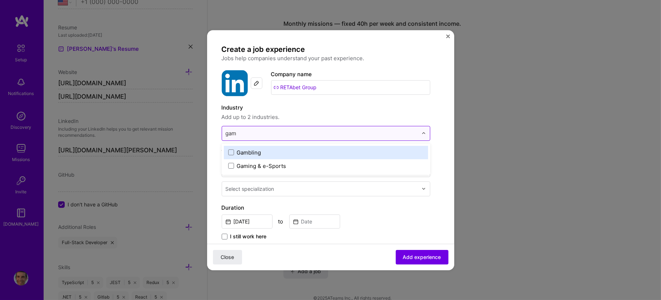
type input "gamb"
click at [234, 151] on label "Gambling" at bounding box center [325, 153] width 195 height 8
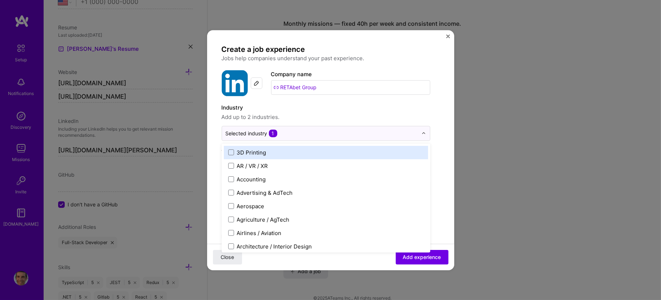
click at [436, 133] on form "Create a job experience Jobs help companies understand your past experience. Co…" at bounding box center [330, 284] width 247 height 478
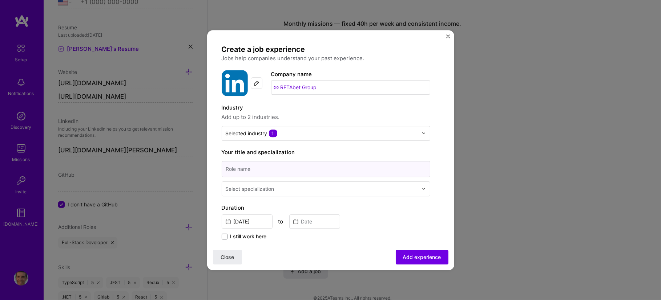
click at [350, 170] on input at bounding box center [326, 169] width 208 height 16
click at [270, 168] on input at bounding box center [326, 169] width 208 height 16
type input "Senior Software Engineer"
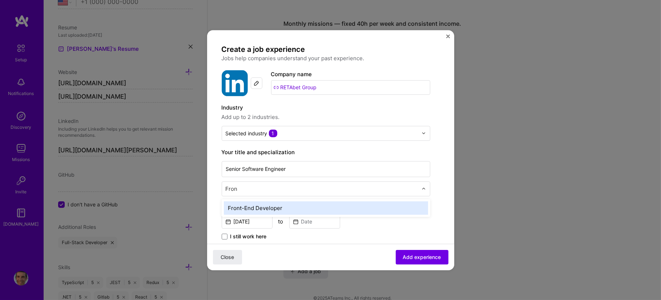
type input "Front"
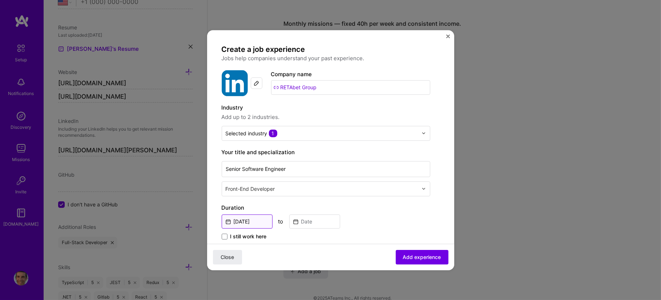
click at [249, 222] on input "[DATE]" at bounding box center [247, 222] width 51 height 14
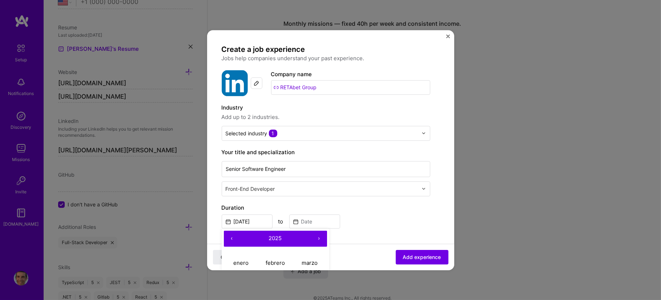
click at [233, 237] on button "‹" at bounding box center [232, 239] width 16 height 16
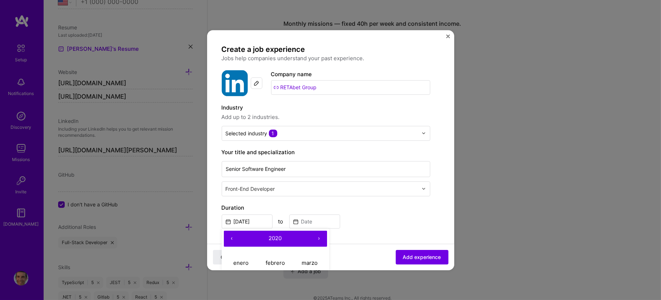
click at [233, 237] on button "‹" at bounding box center [232, 239] width 16 height 16
click at [240, 240] on abbr "enero" at bounding box center [240, 263] width 15 height 7
type input "[DATE]"
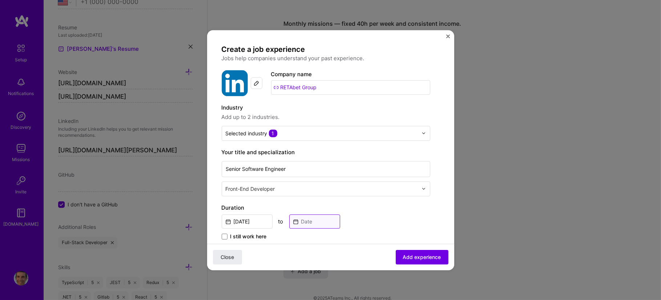
click at [319, 222] on input at bounding box center [314, 222] width 51 height 14
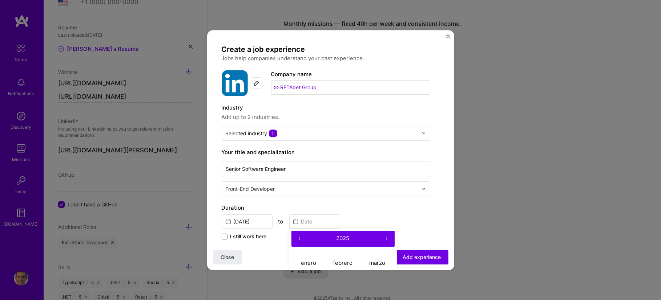
click at [296, 238] on button "‹" at bounding box center [299, 239] width 16 height 16
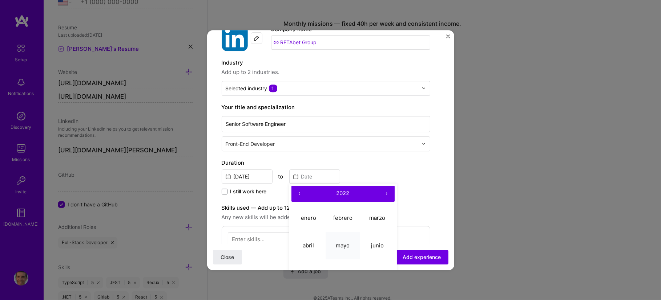
click at [341, 240] on abbr "mayo" at bounding box center [343, 245] width 14 height 7
type input "[DATE]"
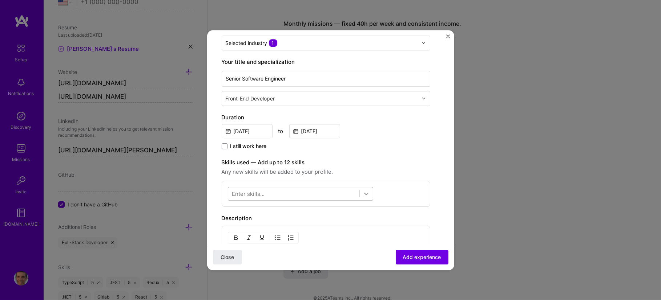
scroll to position [136, 0]
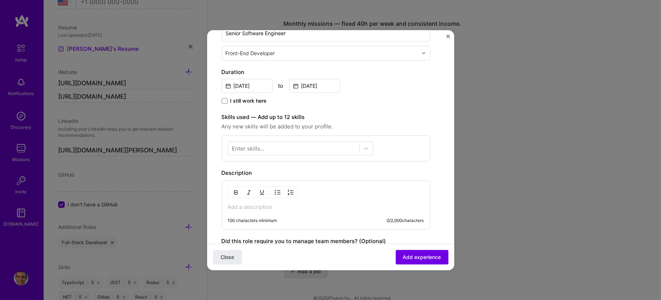
click at [316, 206] on p at bounding box center [326, 207] width 196 height 7
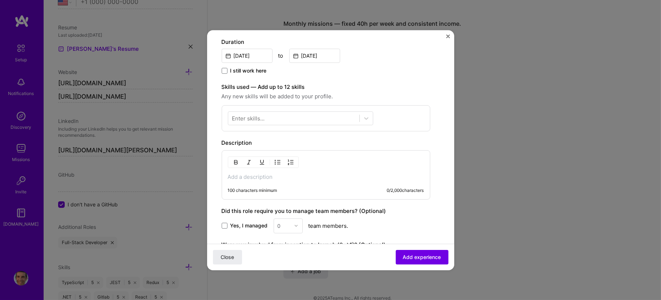
scroll to position [181, 0]
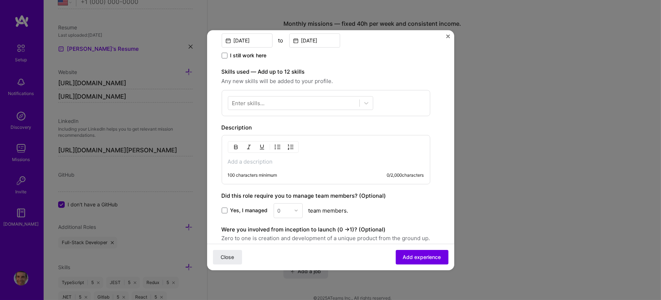
click at [248, 209] on span "Yes, I managed" at bounding box center [248, 210] width 37 height 7
click at [0, 0] on input "Yes, I managed" at bounding box center [0, 0] width 0 height 0
click at [287, 208] on input "text" at bounding box center [284, 211] width 13 height 8
click at [284, 240] on div "3" at bounding box center [288, 256] width 25 height 13
click at [275, 175] on div "100 characters minimum" at bounding box center [252, 176] width 49 height 6
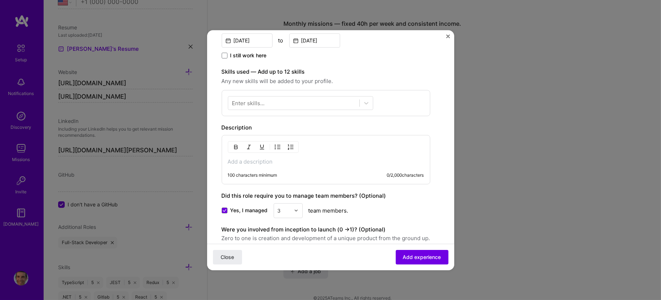
click at [275, 165] on div "100 characters minimum 0 / 2,000 characters" at bounding box center [326, 159] width 208 height 49
drag, startPoint x: 275, startPoint y: 161, endPoint x: 267, endPoint y: 161, distance: 8.4
click at [275, 161] on p at bounding box center [326, 161] width 196 height 7
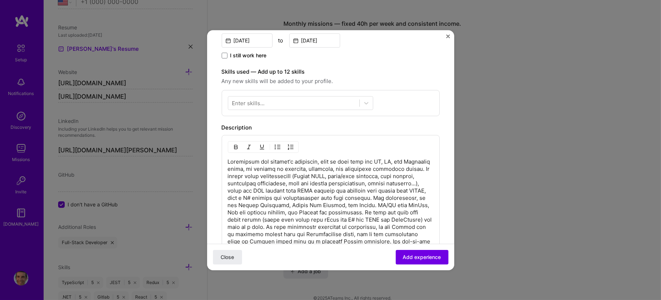
scroll to position [136, 0]
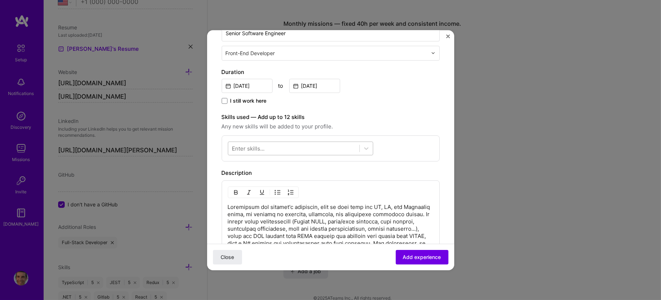
click at [335, 151] on div at bounding box center [293, 148] width 131 height 12
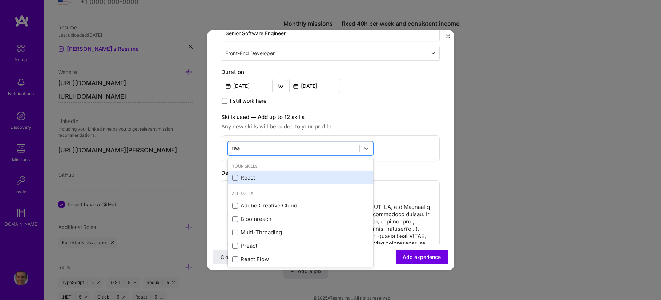
click at [284, 178] on div "React" at bounding box center [300, 178] width 137 height 8
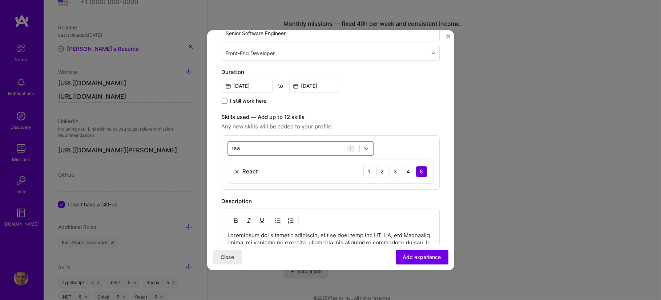
click at [280, 152] on div "[PERSON_NAME]" at bounding box center [293, 148] width 131 height 12
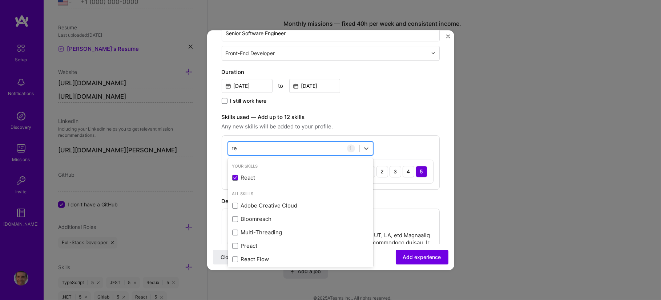
type input "r"
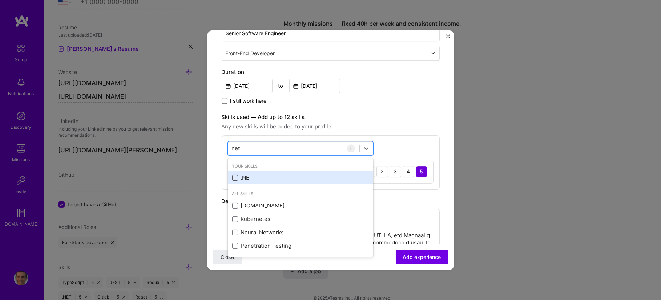
click at [236, 179] on span at bounding box center [235, 178] width 6 height 6
click at [0, 0] on input "checkbox" at bounding box center [0, 0] width 0 height 0
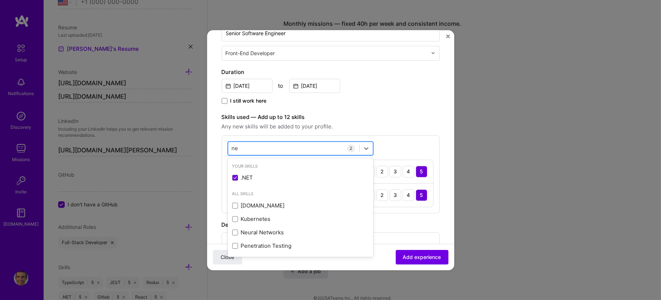
type input "n"
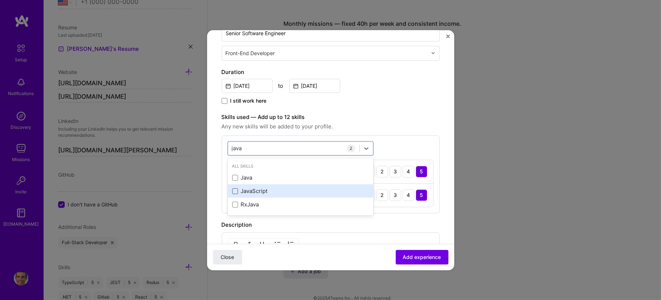
click at [234, 191] on span at bounding box center [235, 192] width 6 height 6
click at [0, 0] on input "checkbox" at bounding box center [0, 0] width 0 height 0
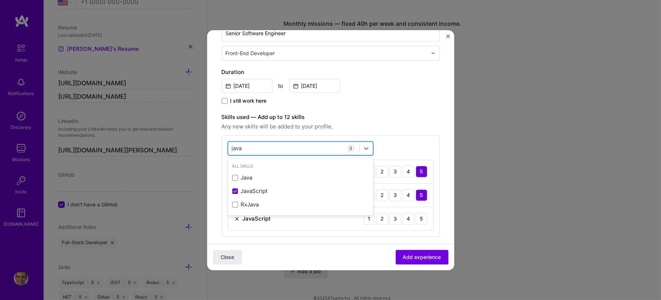
click at [264, 149] on div "java java" at bounding box center [293, 148] width 131 height 12
type input "j"
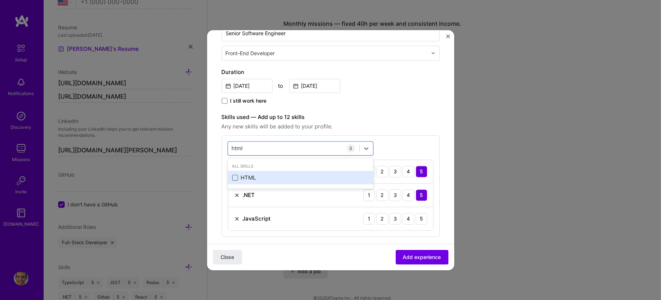
click at [237, 178] on span at bounding box center [235, 178] width 6 height 6
click at [0, 0] on input "checkbox" at bounding box center [0, 0] width 0 height 0
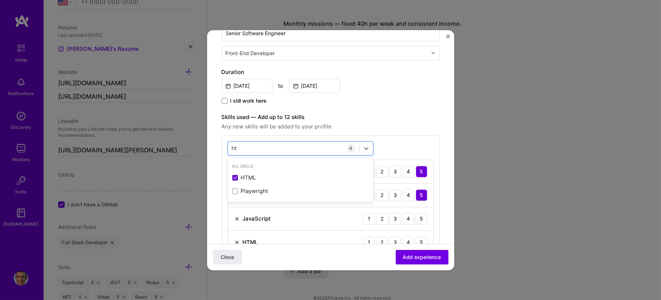
type input "h"
click at [232, 175] on span at bounding box center [235, 178] width 6 height 6
click at [0, 0] on input "checkbox" at bounding box center [0, 0] width 0 height 0
click at [390, 114] on label "Skills used — Add up to 12 skills" at bounding box center [331, 117] width 218 height 9
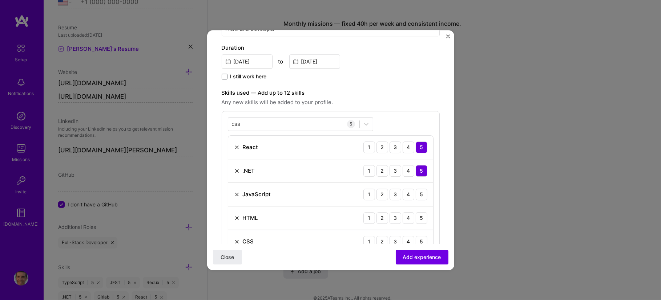
scroll to position [181, 0]
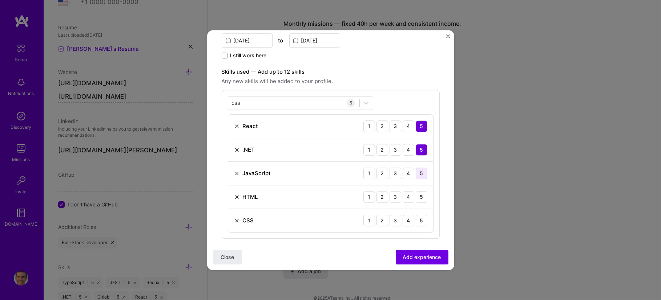
click at [416, 176] on div "5" at bounding box center [422, 174] width 12 height 12
click at [416, 202] on div "5" at bounding box center [422, 197] width 12 height 12
click at [417, 219] on div "5" at bounding box center [422, 221] width 12 height 12
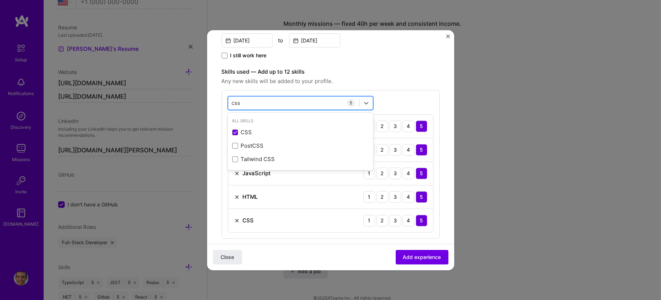
click at [264, 103] on div "css css" at bounding box center [293, 103] width 131 height 12
type input "c"
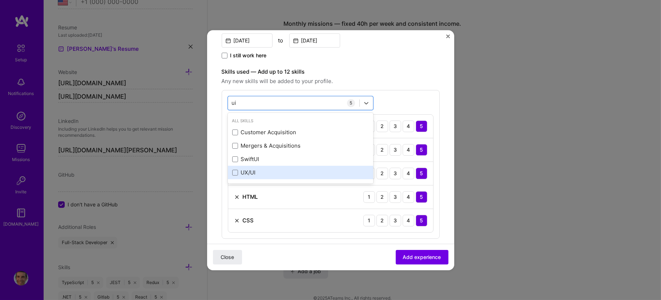
click at [236, 176] on div "UX/UI" at bounding box center [300, 173] width 137 height 8
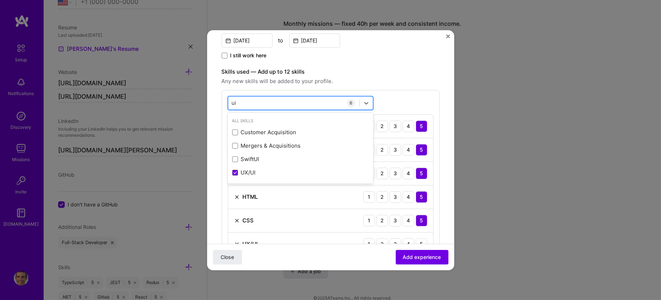
type input "u"
type input "m"
type input "j"
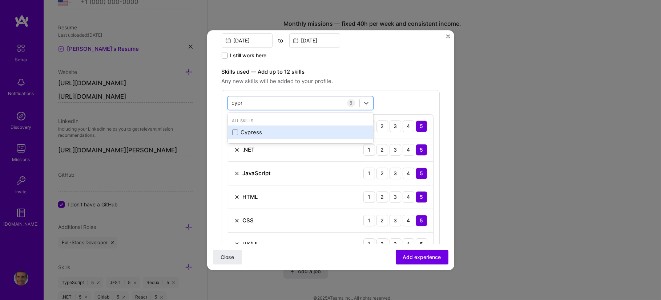
click at [264, 138] on div "Cypress" at bounding box center [300, 132] width 145 height 13
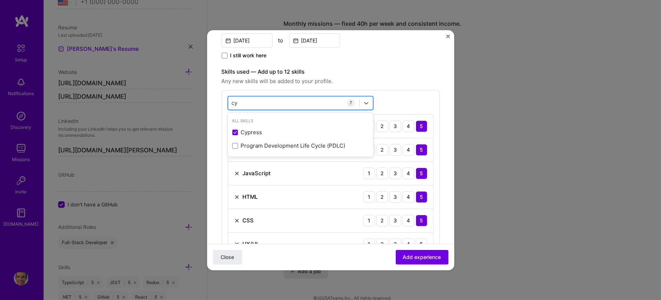
type input "c"
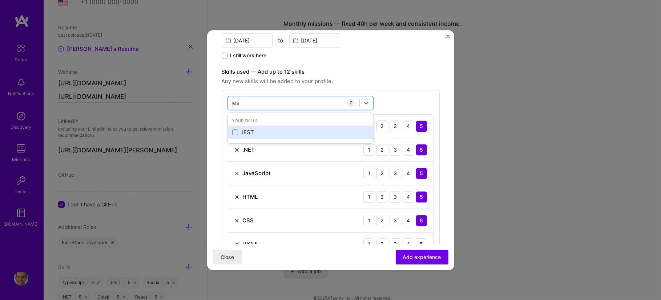
click at [243, 134] on div "JEST" at bounding box center [300, 133] width 137 height 8
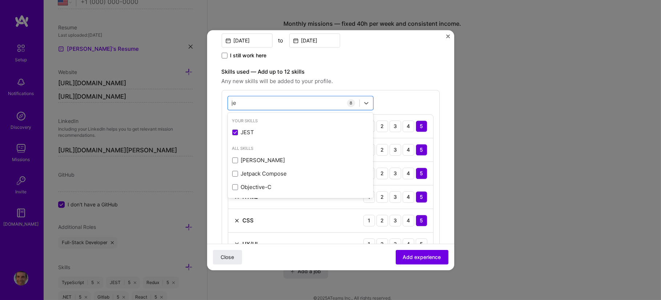
type input "j"
click at [401, 77] on span "Any new skills will be added to your profile." at bounding box center [331, 81] width 218 height 9
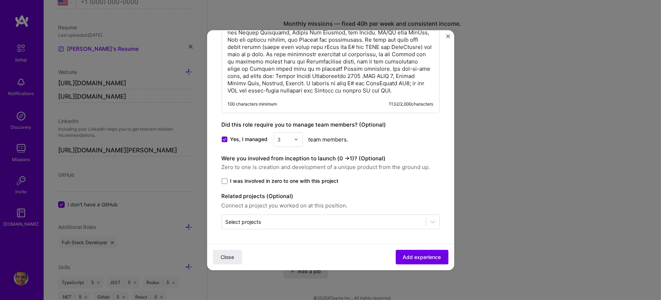
scroll to position [555, 0]
click at [224, 181] on span at bounding box center [225, 181] width 6 height 6
click at [0, 0] on input "I was involved in zero to one with this project" at bounding box center [0, 0] width 0 height 0
click at [403, 240] on span "Add experience" at bounding box center [422, 257] width 38 height 7
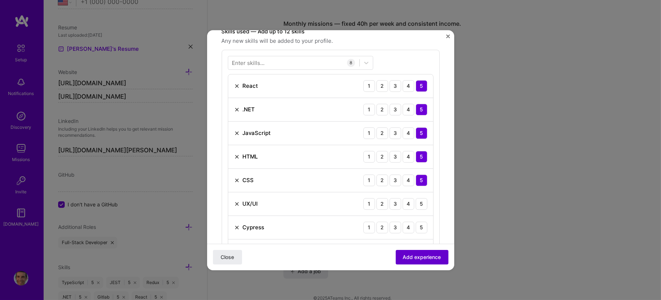
scroll to position [219, 0]
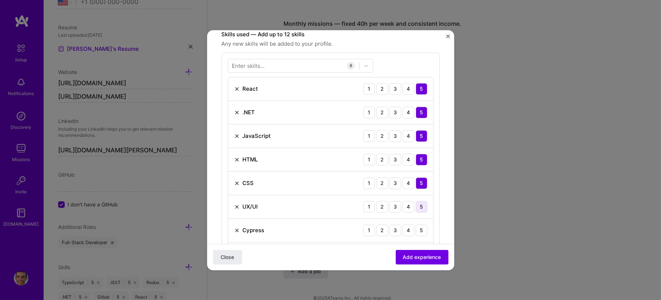
click at [417, 205] on div "5" at bounding box center [422, 207] width 12 height 12
click at [417, 231] on div "5" at bounding box center [422, 231] width 12 height 12
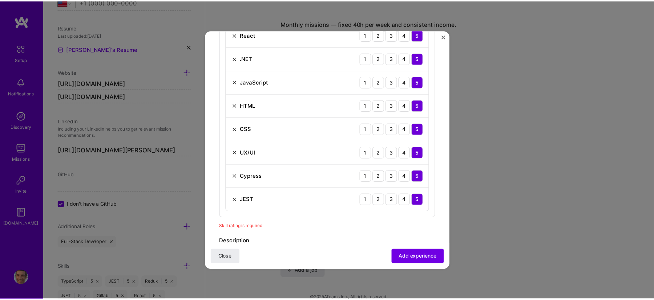
scroll to position [309, 0]
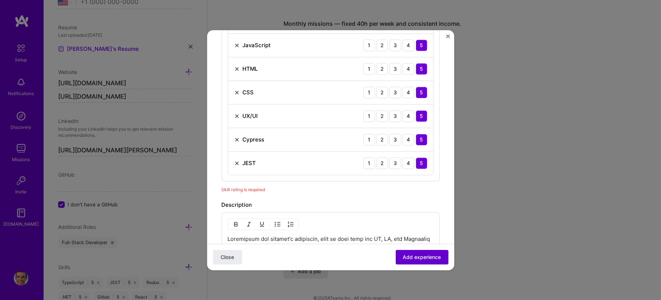
click at [415, 240] on span "Add experience" at bounding box center [422, 257] width 38 height 7
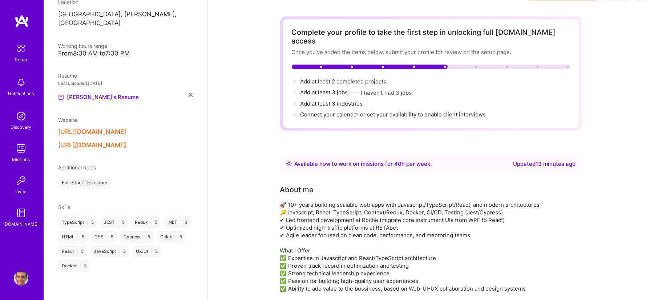
scroll to position [0, 0]
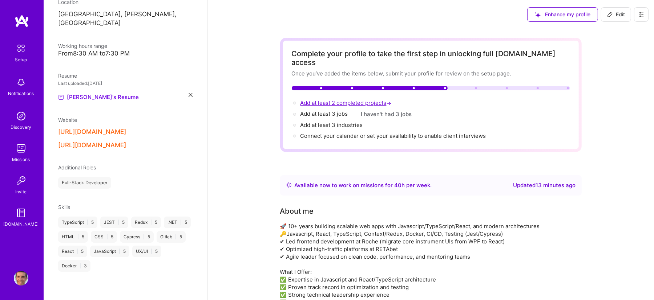
click at [358, 100] on span "Add at least 2 completed projects →" at bounding box center [346, 103] width 93 height 7
select select "US"
select select "Right Now"
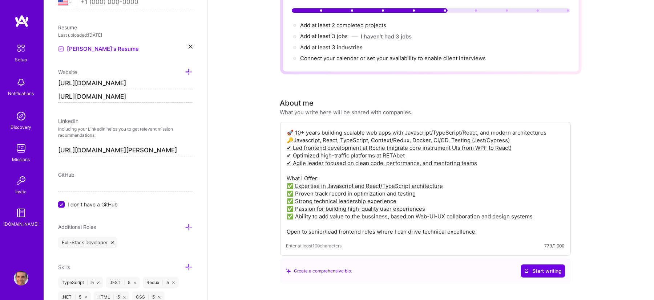
scroll to position [0, 0]
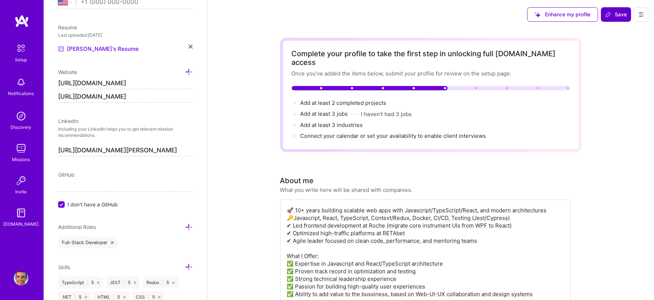
click at [528, 12] on span "Save" at bounding box center [615, 14] width 21 height 7
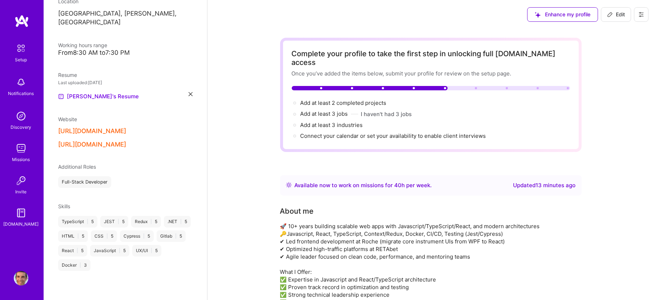
scroll to position [123, 0]
click at [349, 100] on span "Add at least 2 completed projects →" at bounding box center [346, 103] width 93 height 7
select select "US"
select select "Right Now"
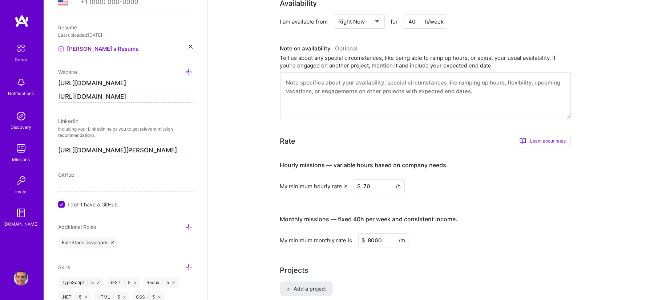
scroll to position [363, 0]
